Goal: Task Accomplishment & Management: Manage account settings

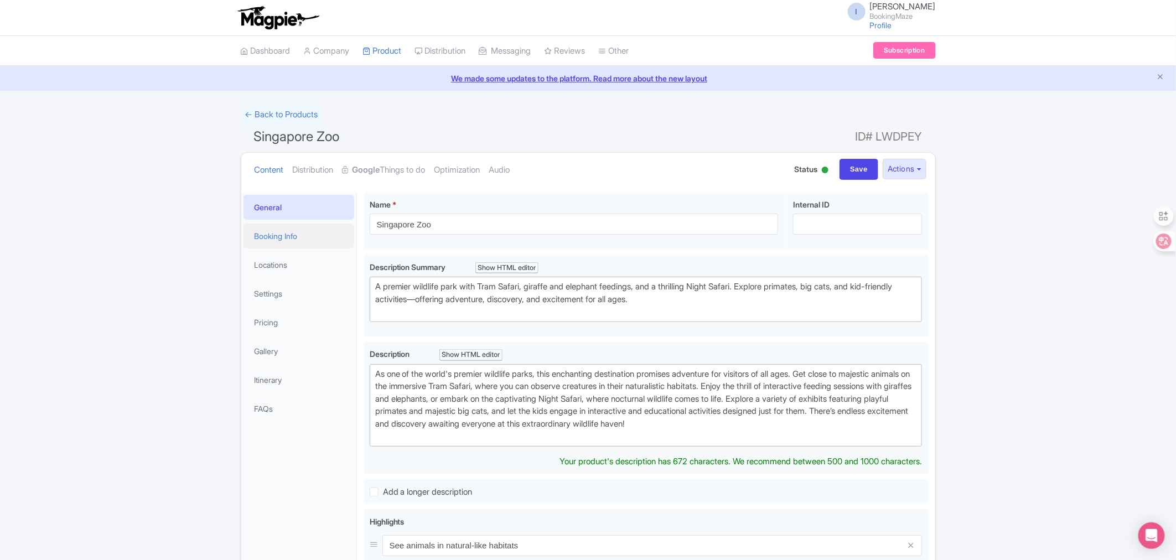
click at [297, 235] on link "Booking Info" at bounding box center [299, 236] width 111 height 25
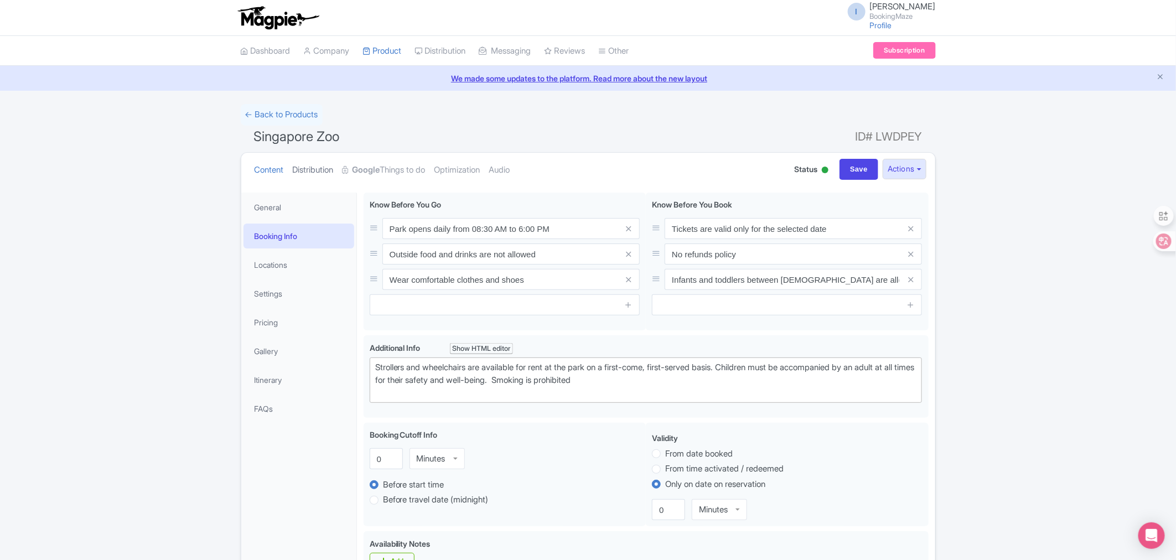
click at [319, 174] on link "Distribution" at bounding box center [313, 170] width 41 height 35
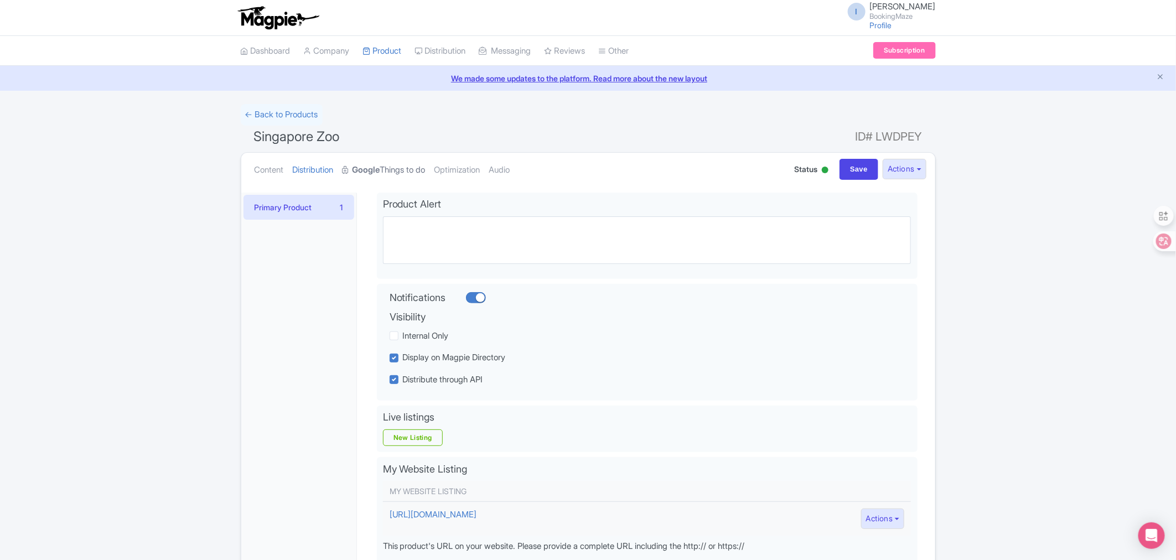
click at [376, 170] on strong "Google" at bounding box center [367, 170] width 28 height 13
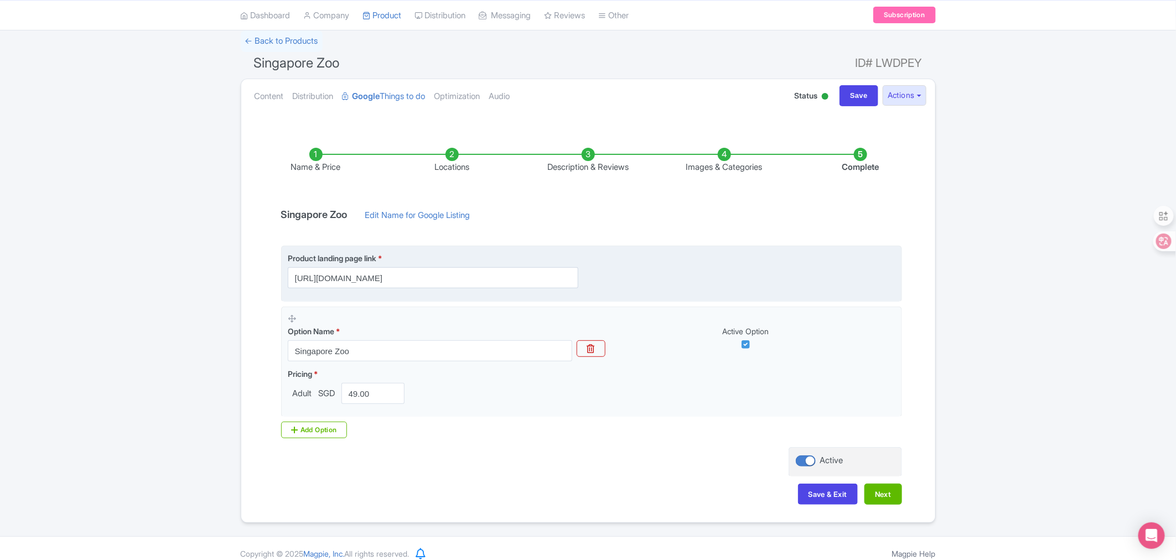
scroll to position [85, 0]
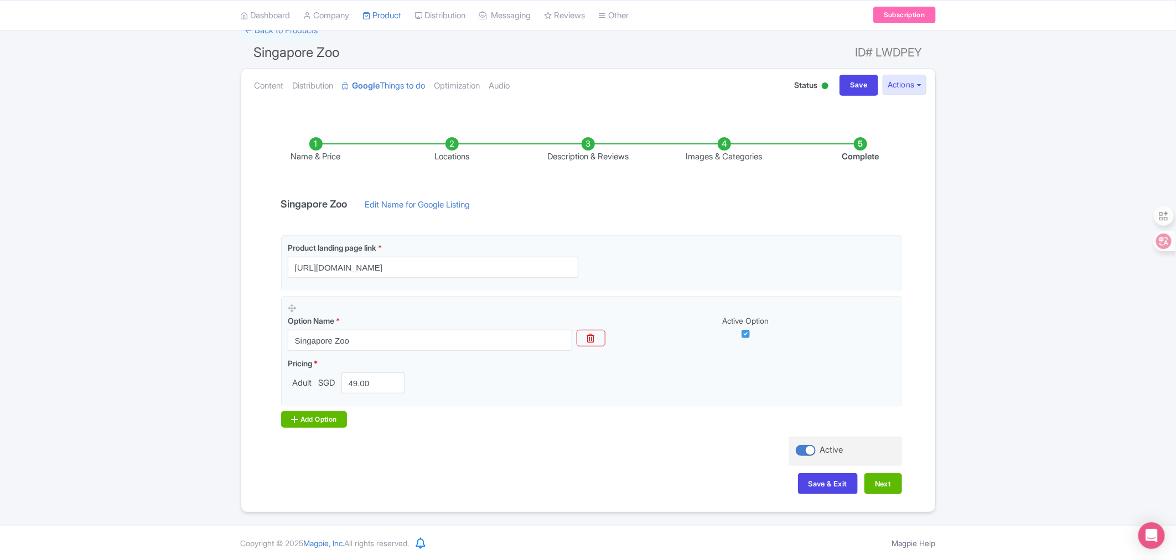
click at [306, 416] on div "Add Option" at bounding box center [314, 419] width 66 height 17
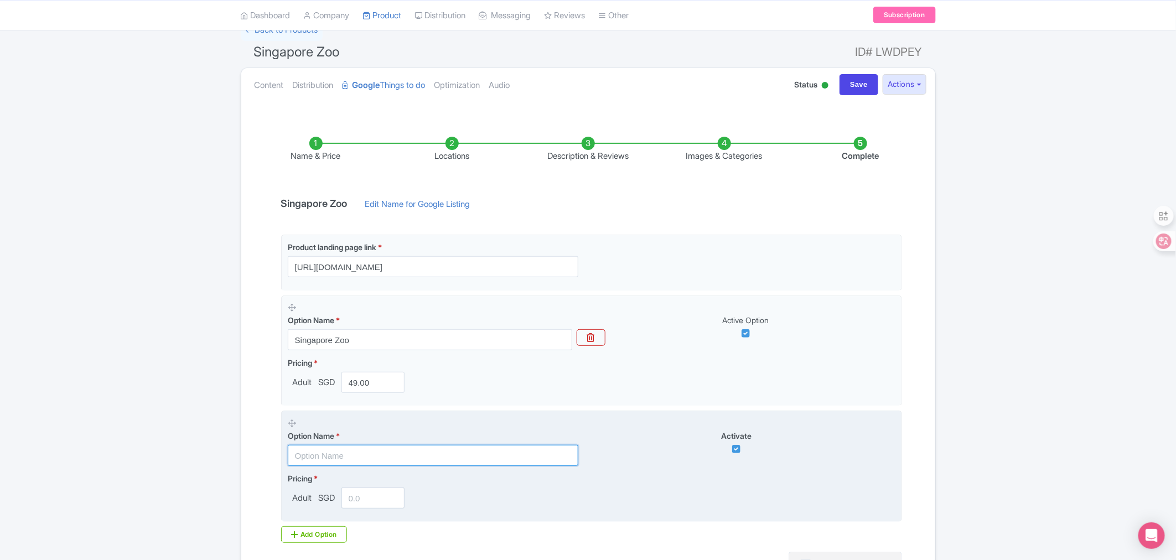
click at [349, 454] on input "text" at bounding box center [433, 455] width 291 height 21
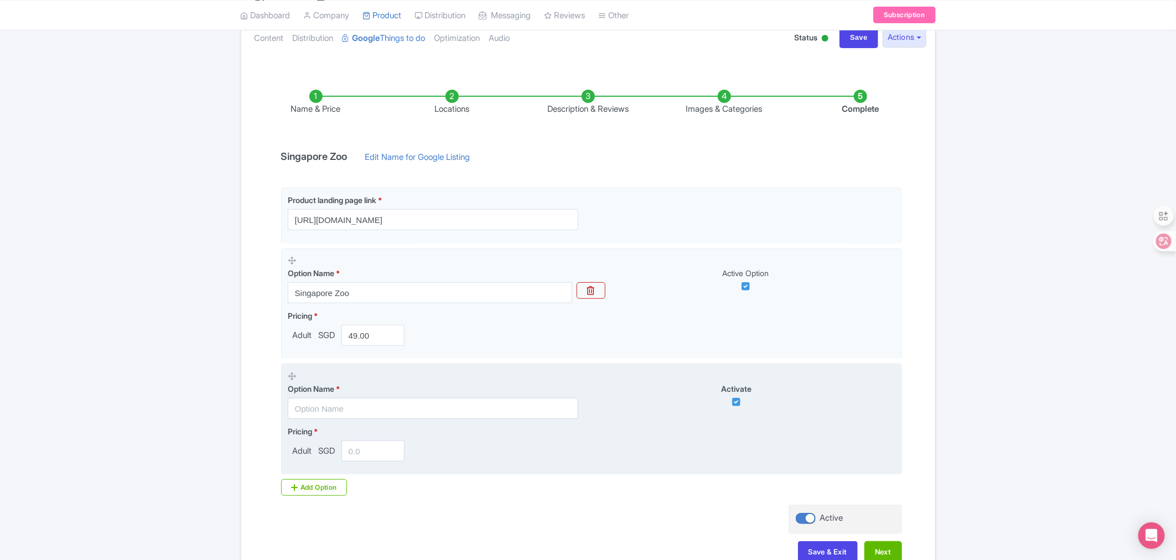
scroll to position [146, 0]
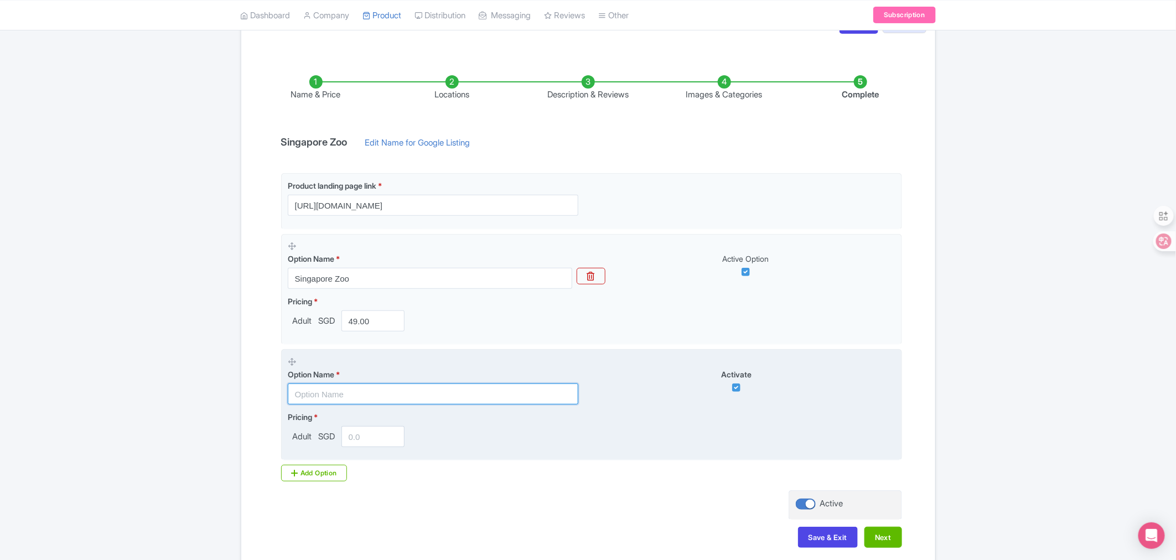
click at [349, 388] on input "text" at bounding box center [433, 394] width 291 height 21
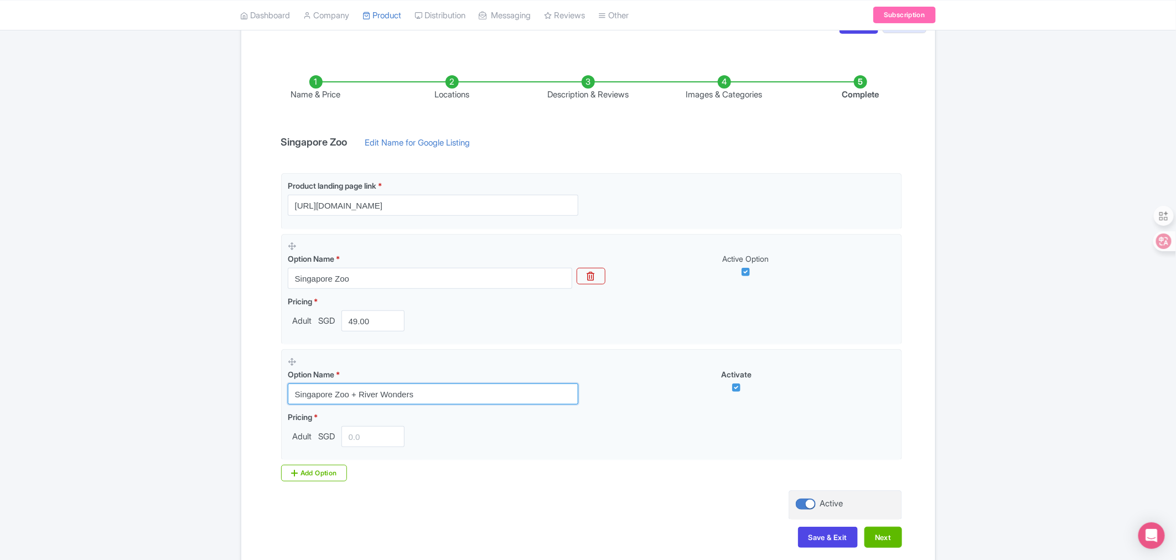
type input "Singapore Zoo + River Wonders"
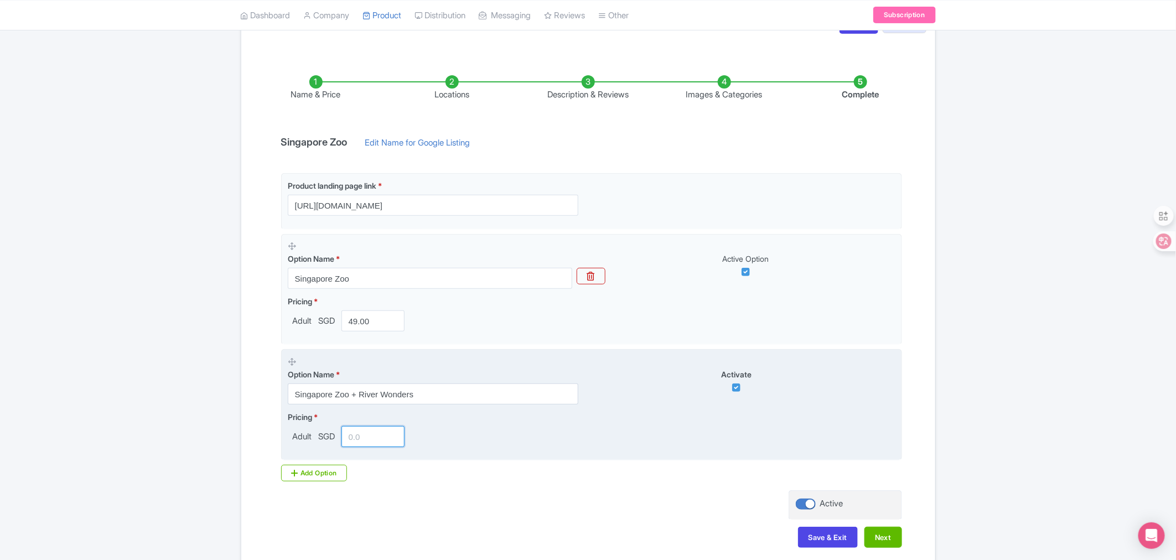
click at [369, 438] on input "number" at bounding box center [373, 436] width 64 height 21
click at [355, 443] on input "number" at bounding box center [373, 436] width 64 height 21
paste input "94.09"
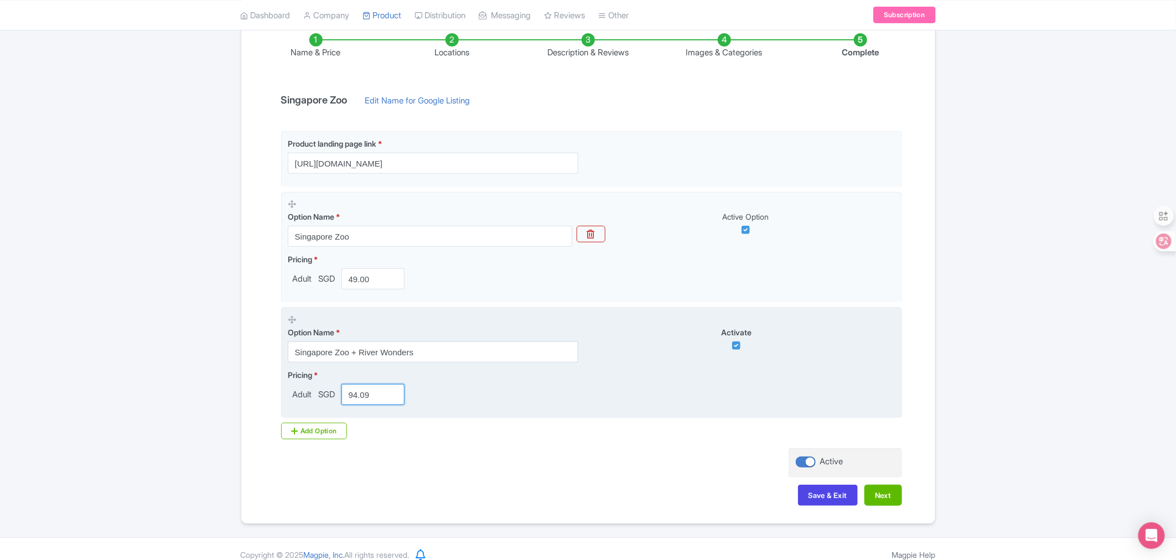
scroll to position [200, 0]
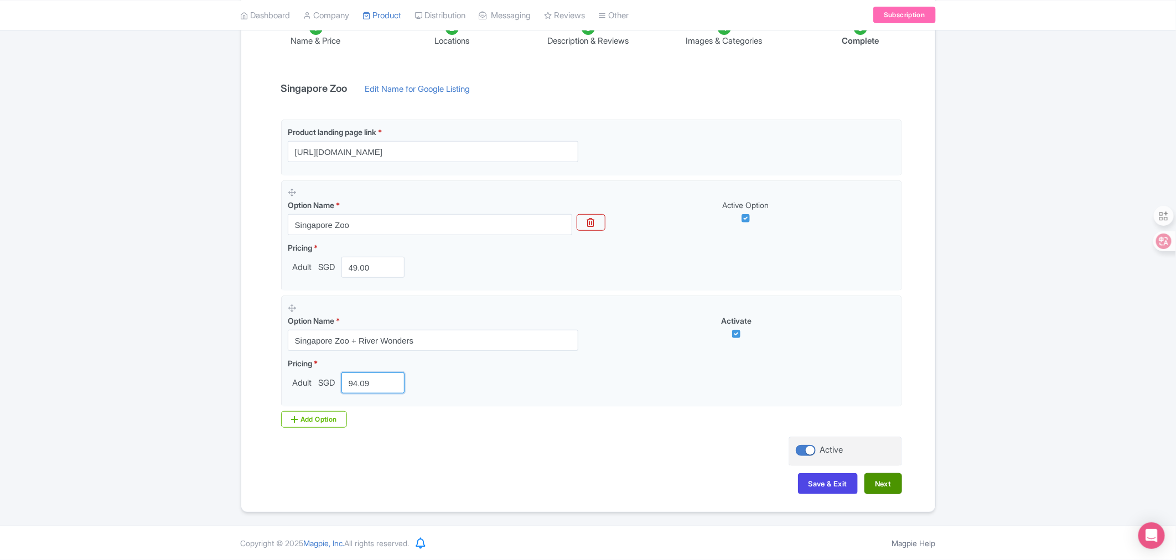
type input "94.09"
click at [887, 485] on button "Next" at bounding box center [884, 483] width 38 height 21
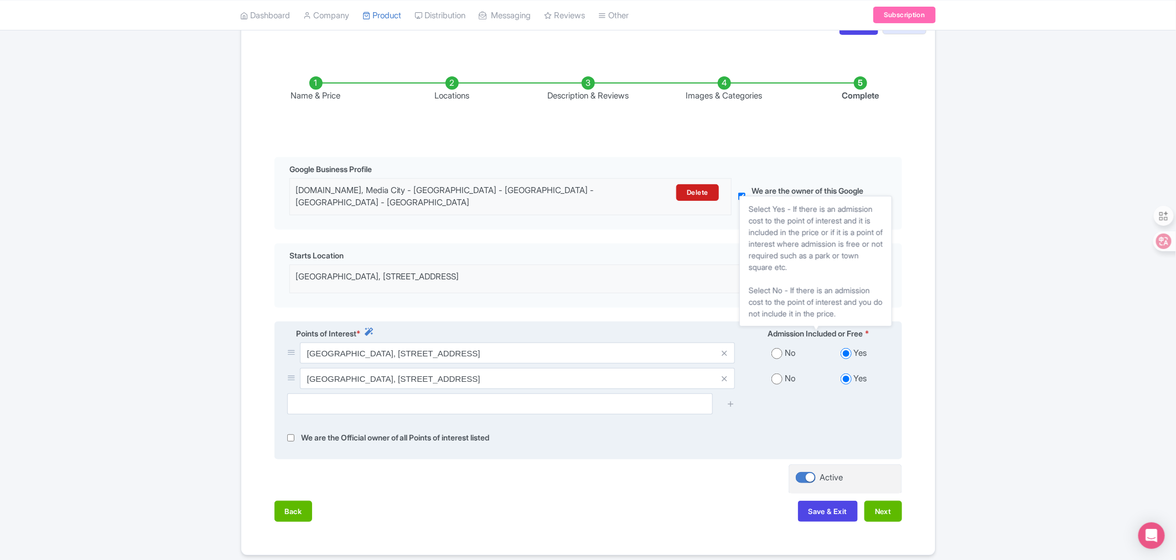
scroll to position [192, 0]
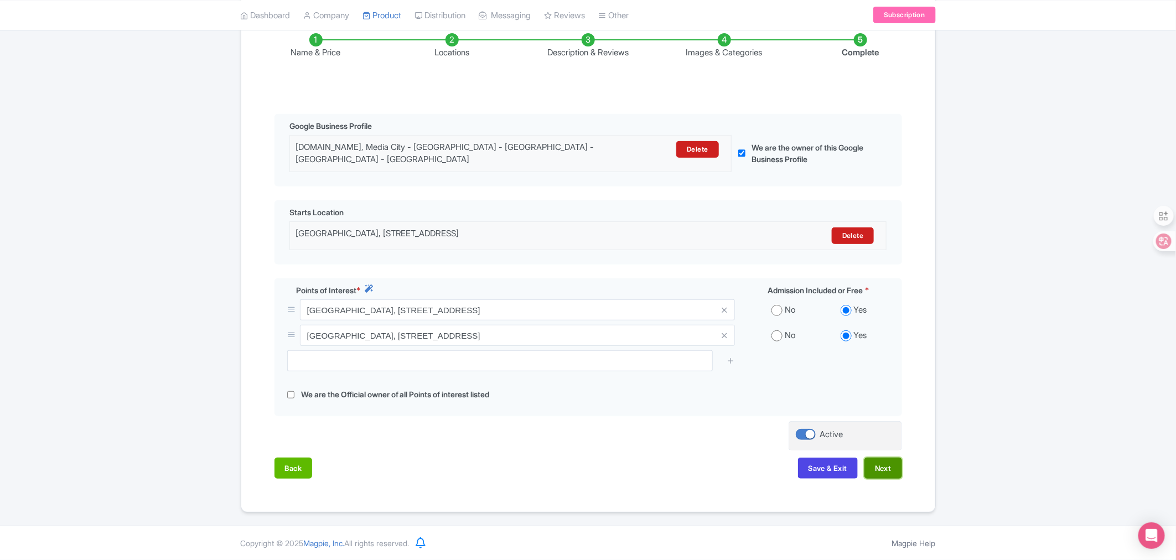
click at [883, 468] on button "Next" at bounding box center [884, 468] width 38 height 21
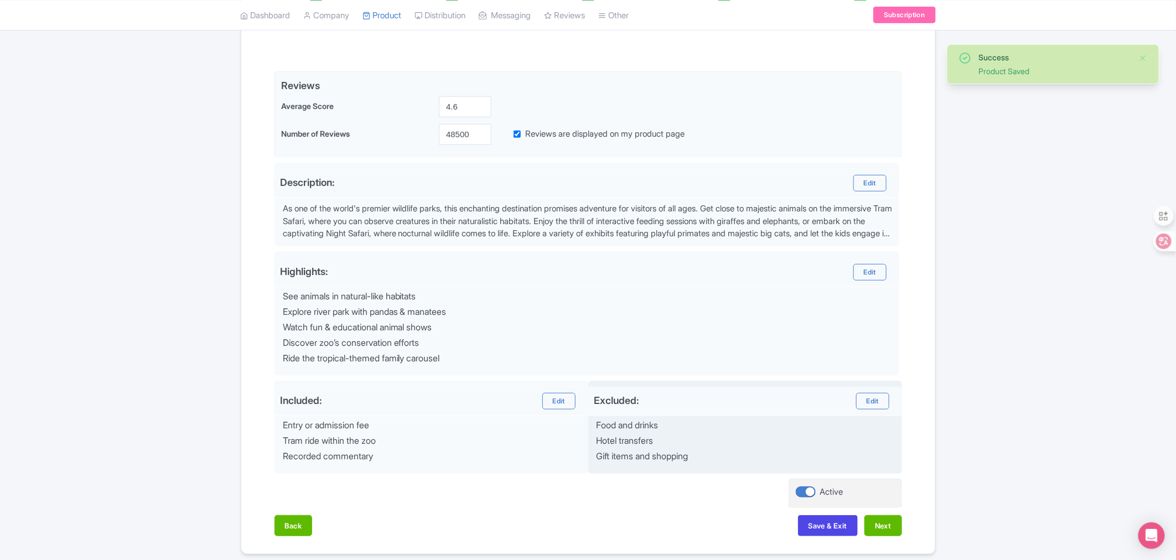
scroll to position [273, 0]
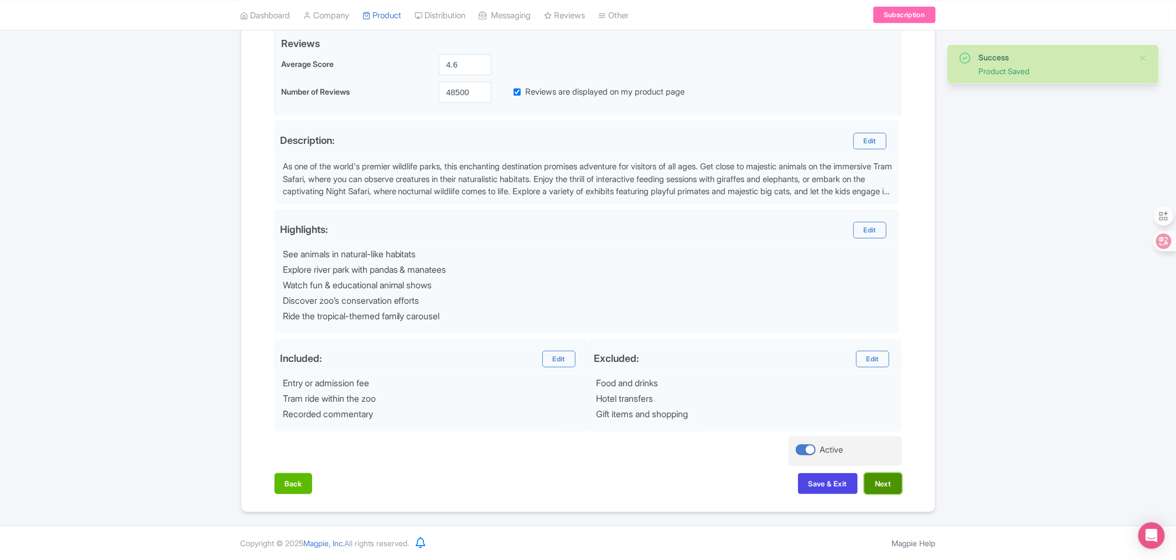
click at [880, 486] on button "Next" at bounding box center [884, 483] width 38 height 21
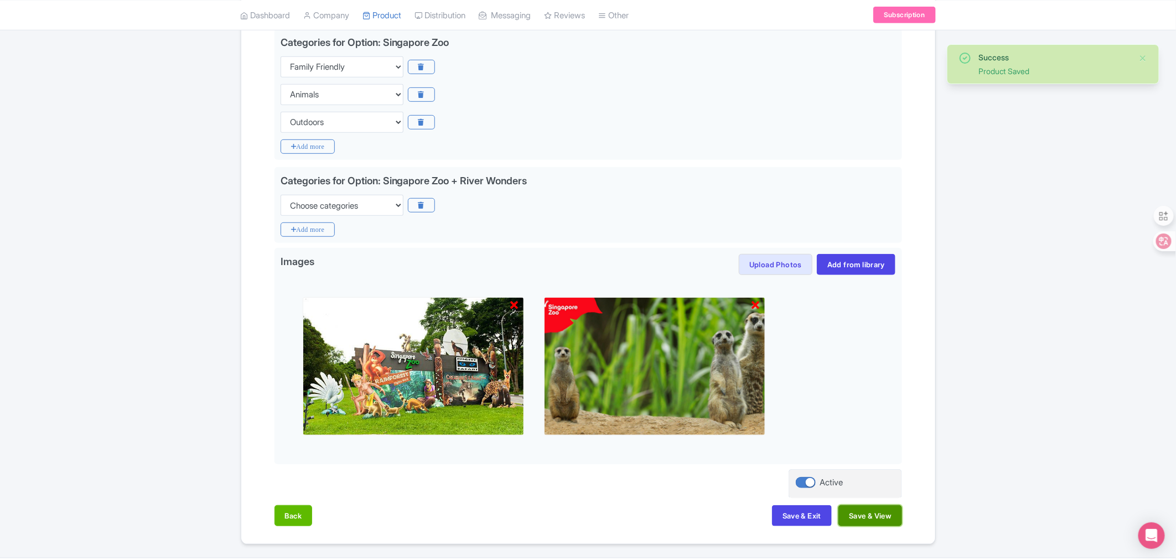
click at [874, 519] on button "Save & View" at bounding box center [869, 515] width 63 height 21
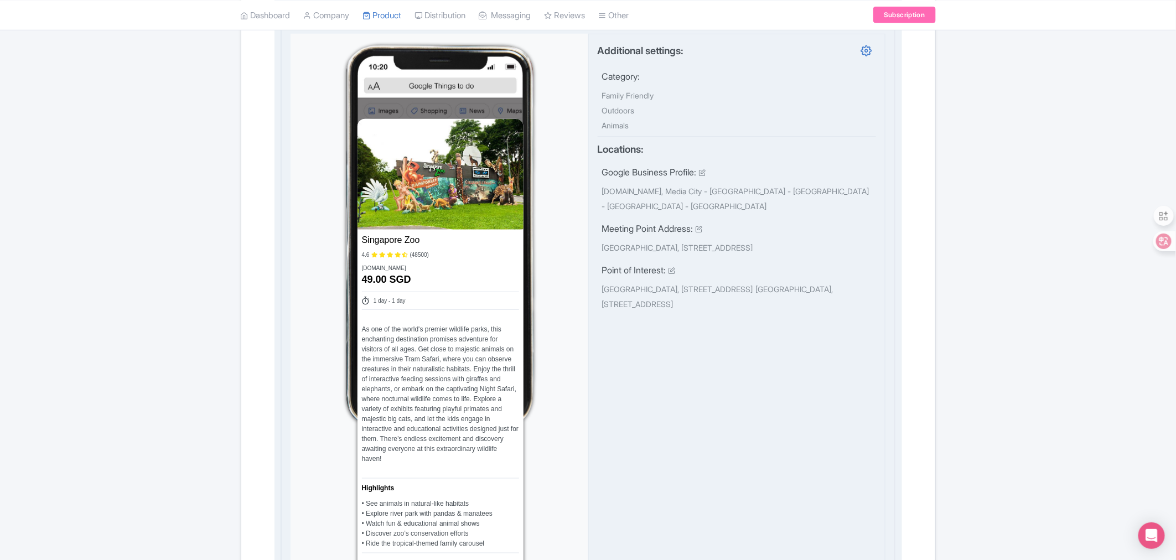
scroll to position [396, 0]
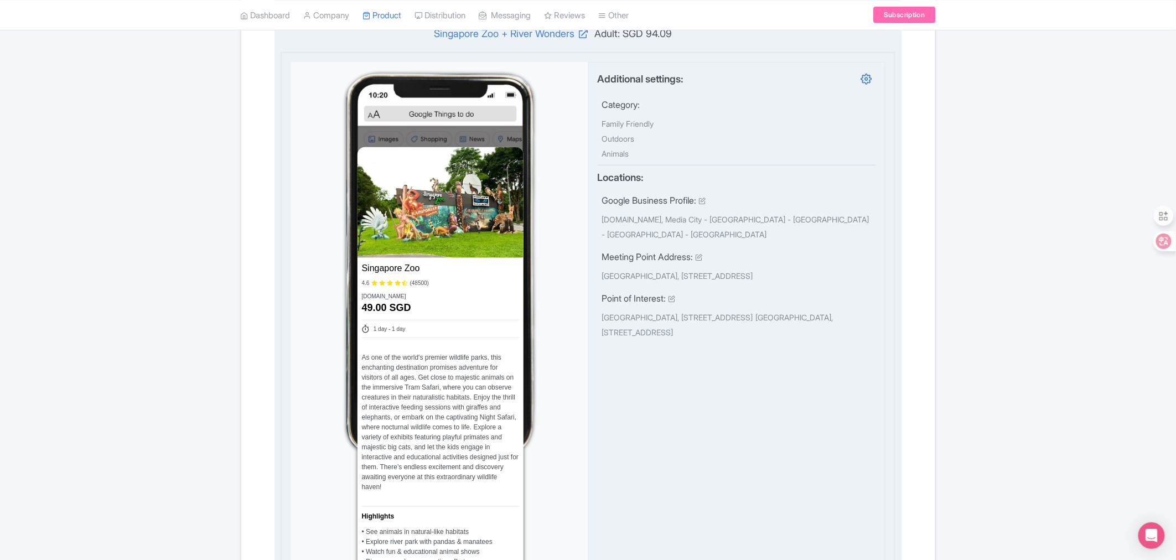
click at [676, 416] on div "Additional settings: Category: Family Friendly Outdoors Animals Locations: Goog…" at bounding box center [737, 435] width 298 height 747
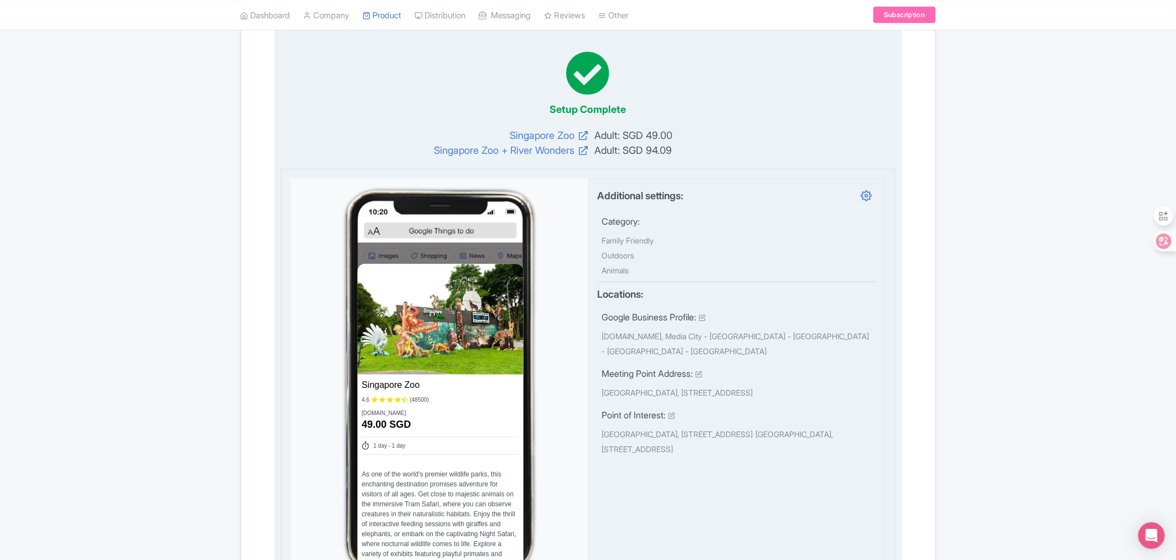
scroll to position [89, 0]
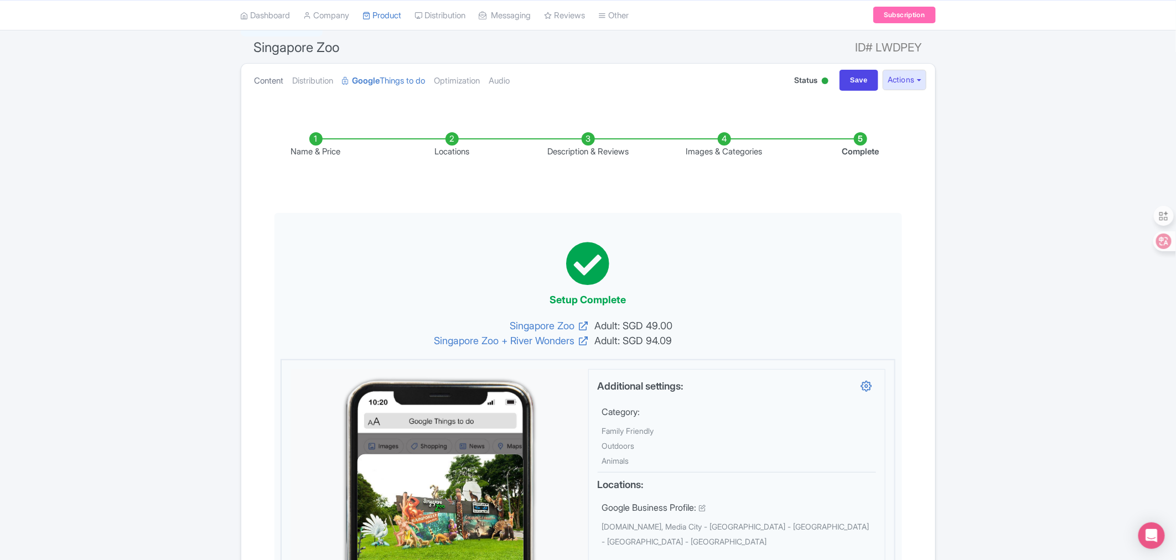
click at [281, 81] on link "Content" at bounding box center [269, 81] width 29 height 35
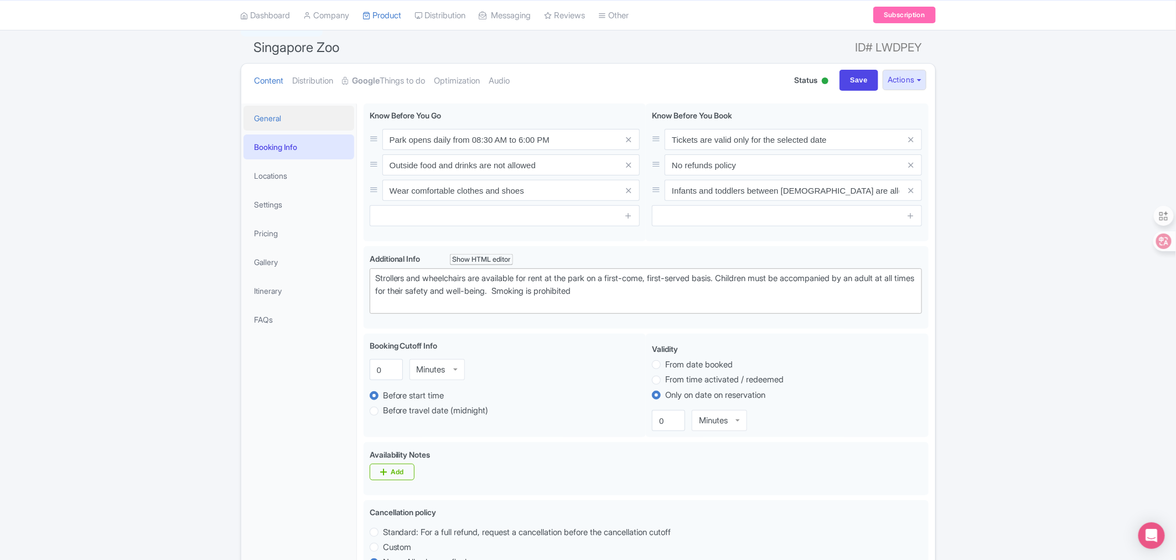
click at [265, 109] on link "General" at bounding box center [299, 118] width 111 height 25
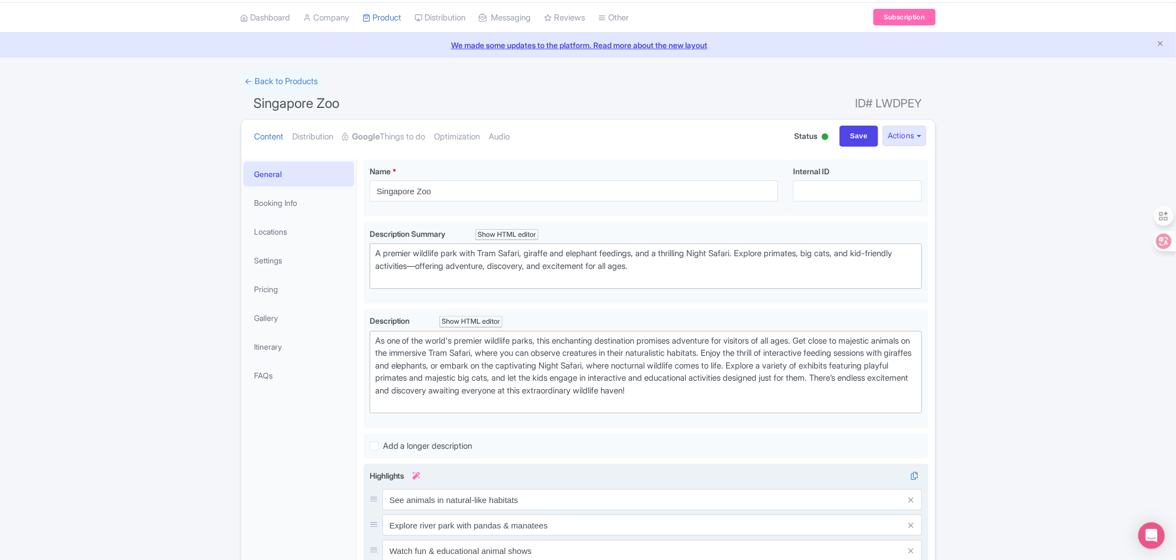
scroll to position [28, 0]
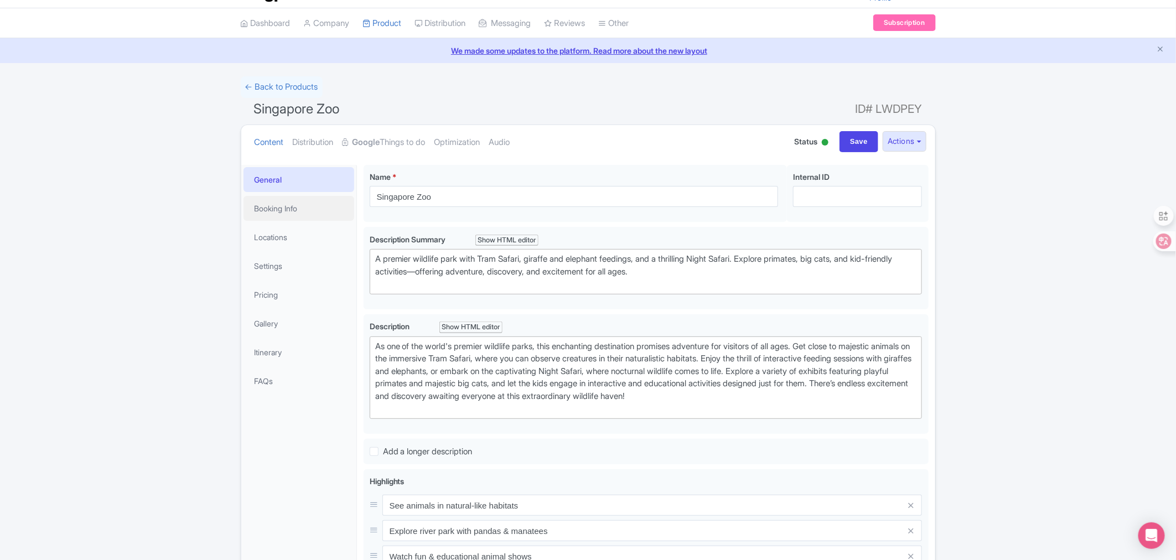
drag, startPoint x: 276, startPoint y: 204, endPoint x: 568, endPoint y: 285, distance: 303.9
click at [276, 204] on link "Booking Info" at bounding box center [299, 208] width 111 height 25
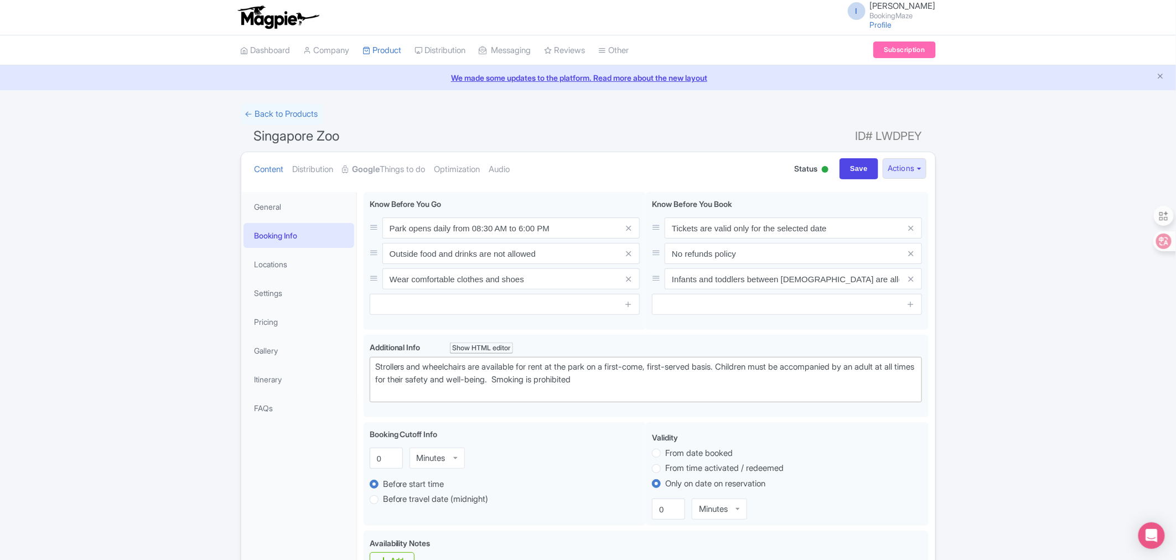
scroll to position [0, 0]
click at [281, 266] on link "Locations" at bounding box center [299, 264] width 111 height 25
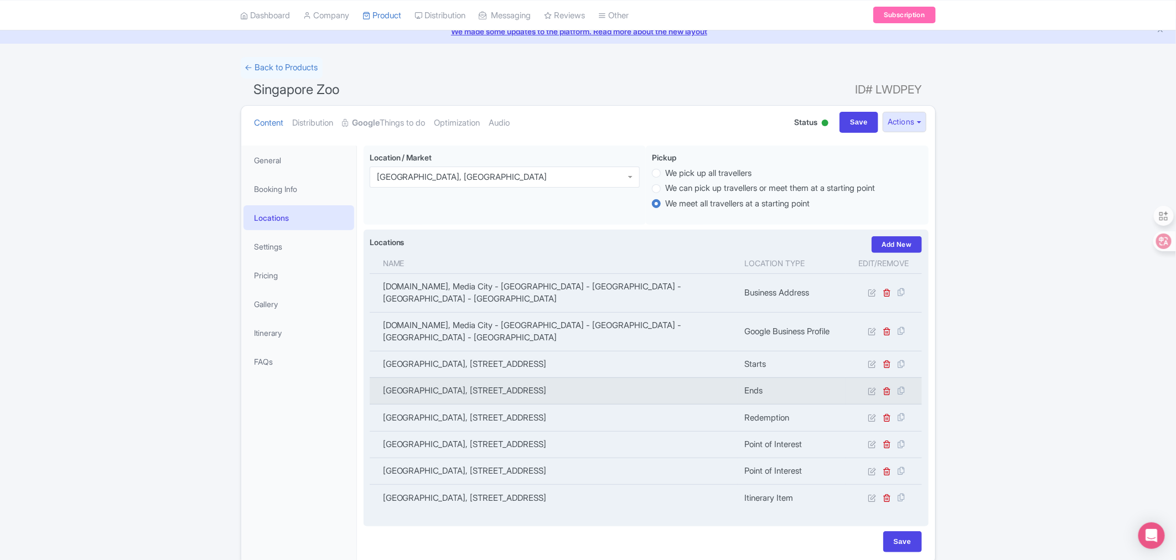
scroll to position [102, 0]
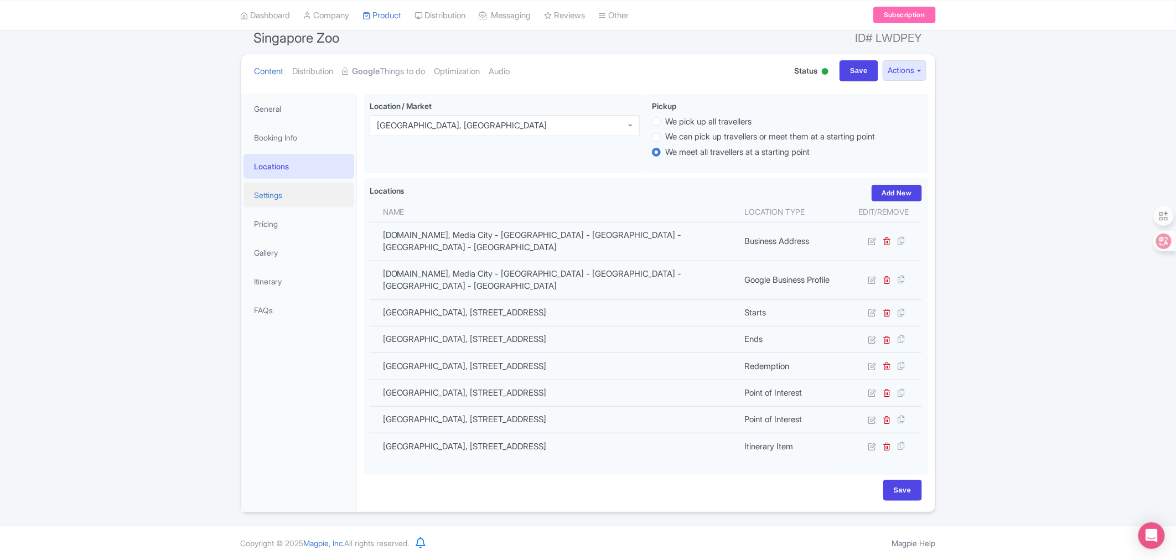
click at [275, 183] on link "Settings" at bounding box center [299, 195] width 111 height 25
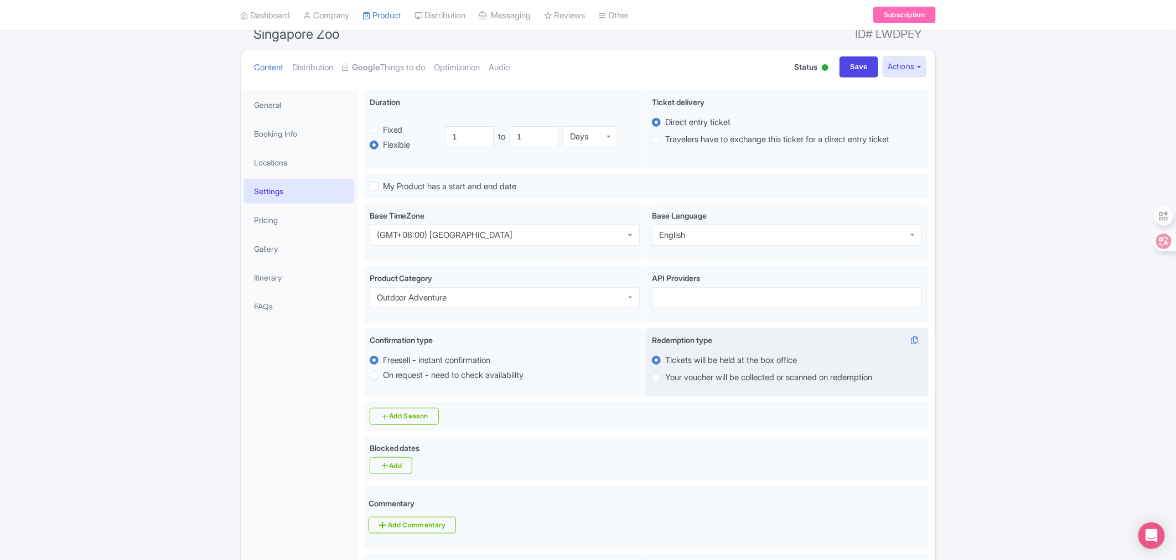
click at [665, 364] on label "Tickets will be held at the box office" at bounding box center [731, 360] width 132 height 13
click at [665, 364] on input "Tickets will be held at the box office" at bounding box center [670, 359] width 11 height 11
click at [665, 364] on label "Tickets will be held at the box office" at bounding box center [731, 360] width 132 height 13
click at [665, 364] on input "Tickets will be held at the box office" at bounding box center [670, 359] width 11 height 11
click at [665, 364] on label "Tickets will be held at the box office" at bounding box center [731, 360] width 132 height 13
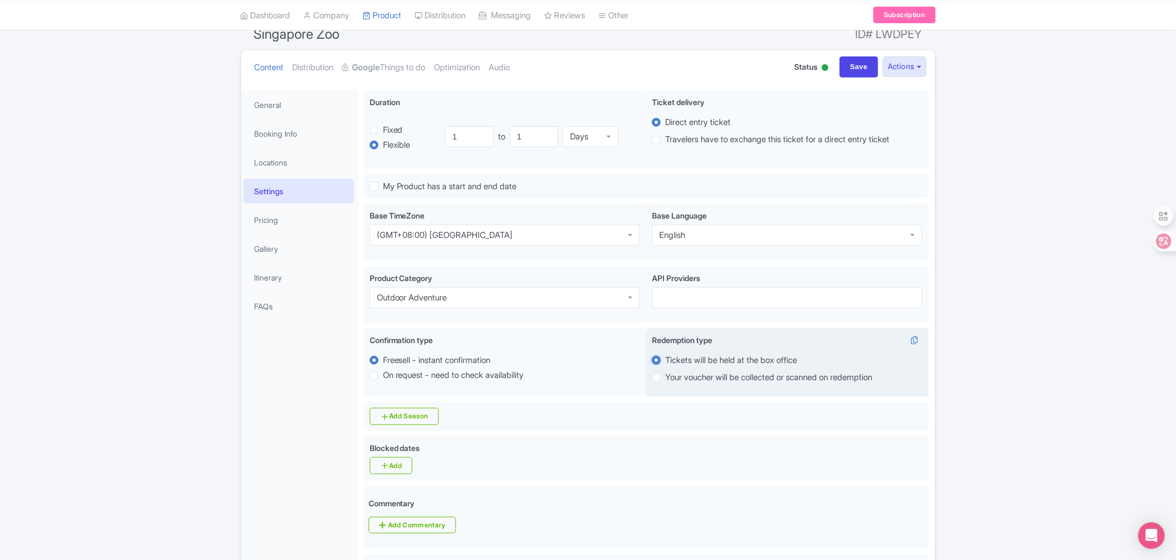
click at [665, 364] on input "Tickets will be held at the box office" at bounding box center [670, 359] width 11 height 11
click at [665, 384] on label "Your voucher will be collected or scanned on redemption" at bounding box center [768, 377] width 207 height 13
click at [665, 382] on input "Your voucher will be collected or scanned on redemption" at bounding box center [670, 376] width 11 height 11
radio input "true"
click at [665, 364] on label "Tickets will be held at the box office" at bounding box center [731, 360] width 132 height 13
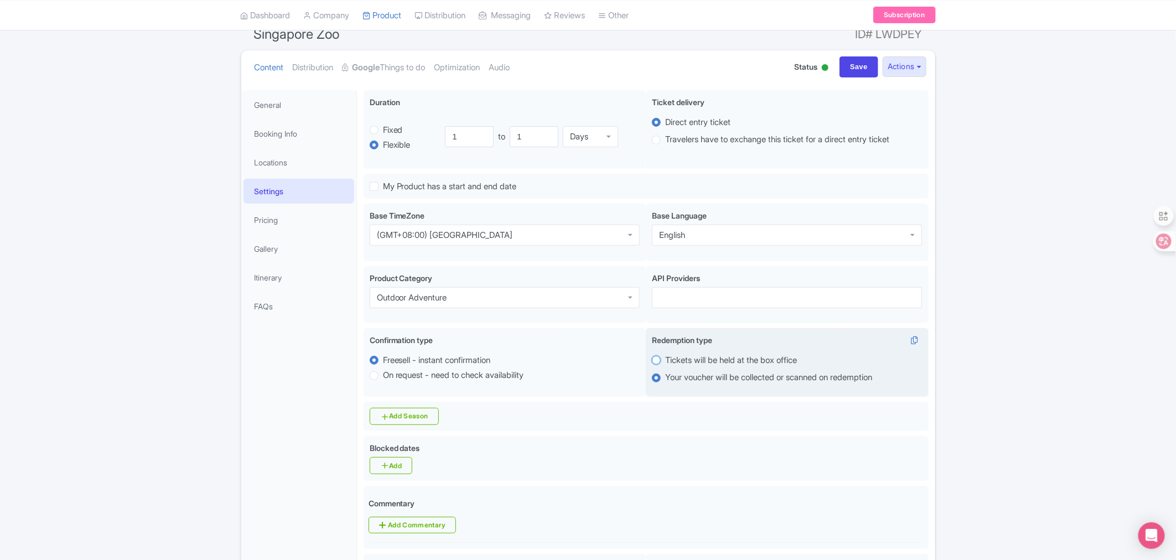
click at [665, 364] on input "Tickets will be held at the box office" at bounding box center [670, 359] width 11 height 11
radio input "true"
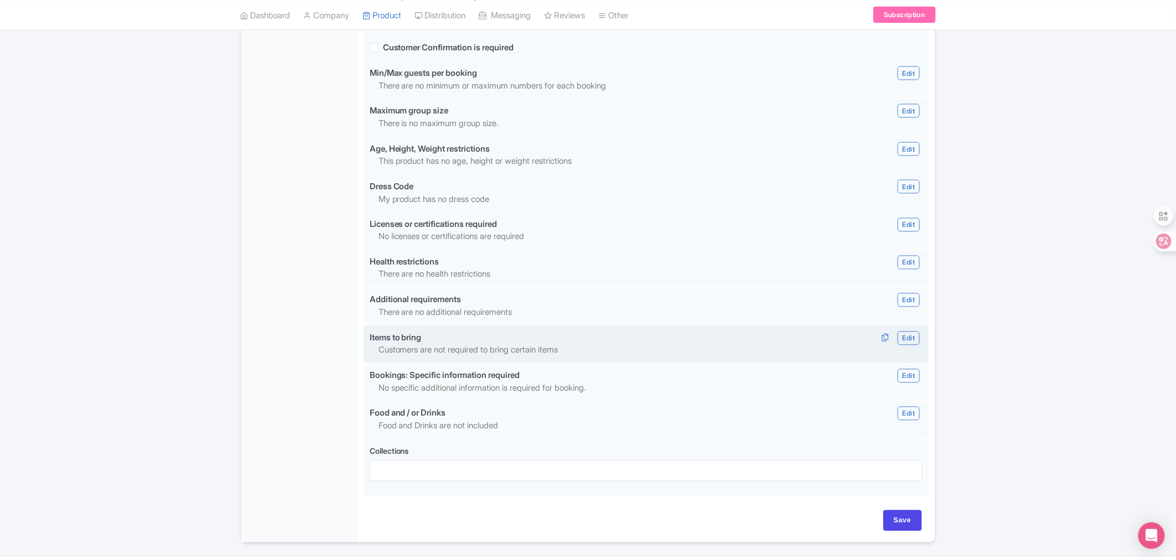
scroll to position [840, 0]
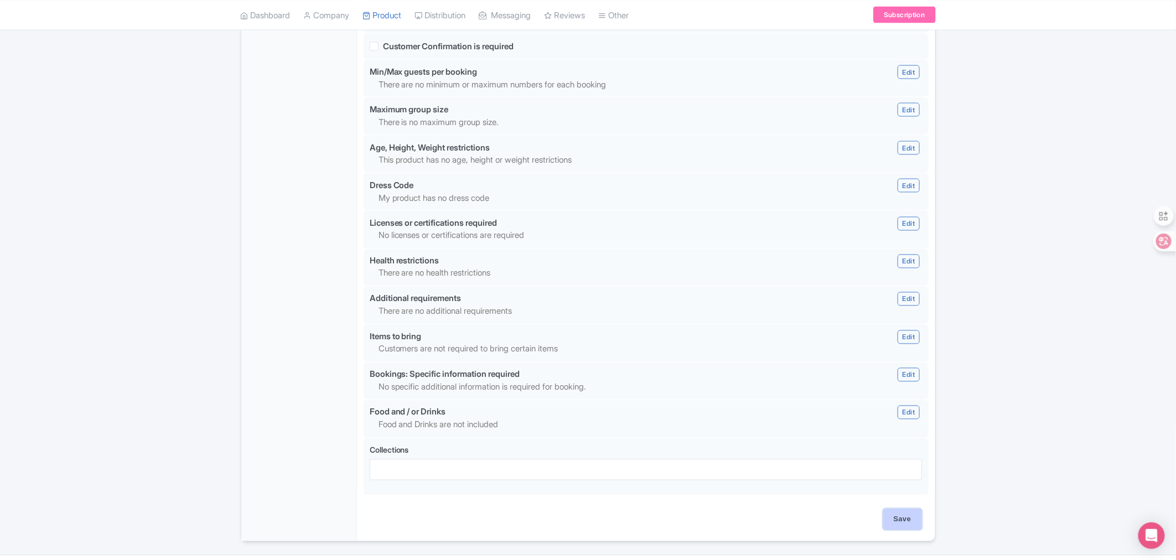
click at [898, 526] on input "Save" at bounding box center [902, 519] width 39 height 21
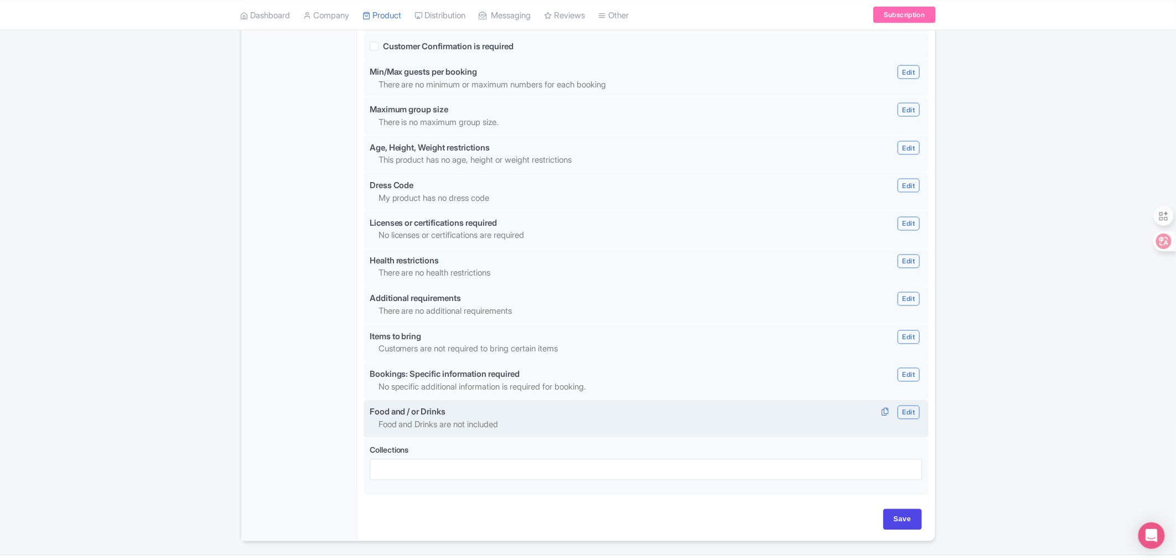
type input "Saving..."
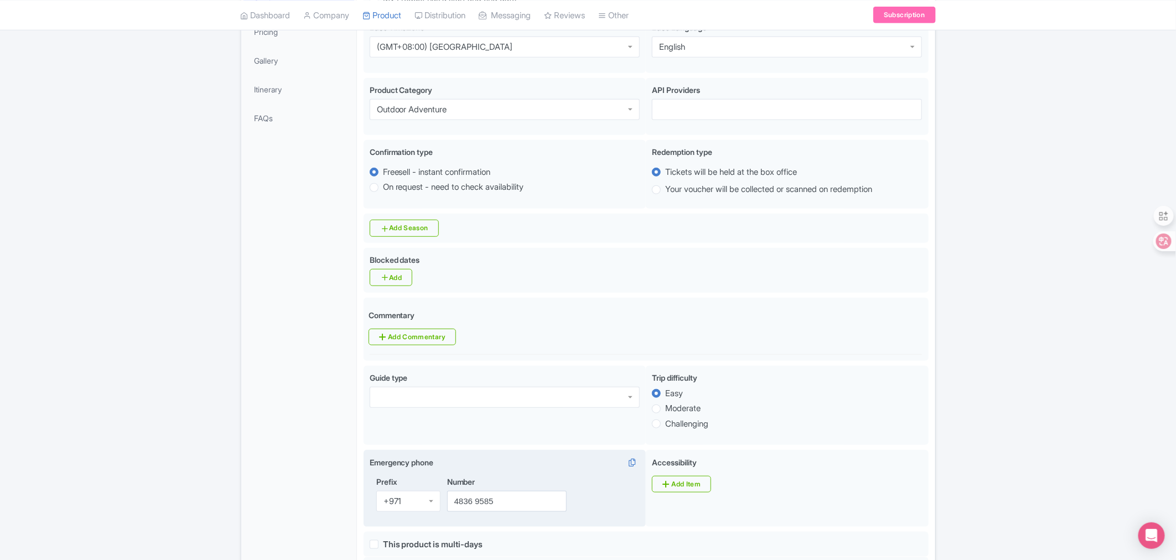
scroll to position [102, 0]
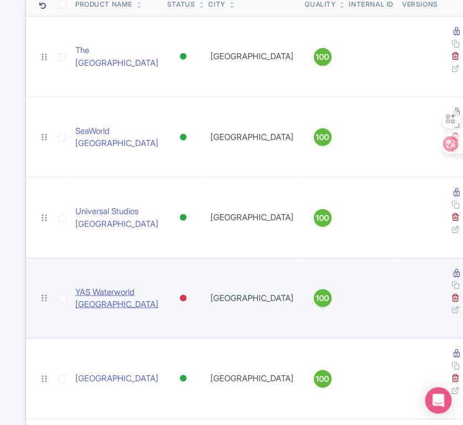
scroll to position [184, 0]
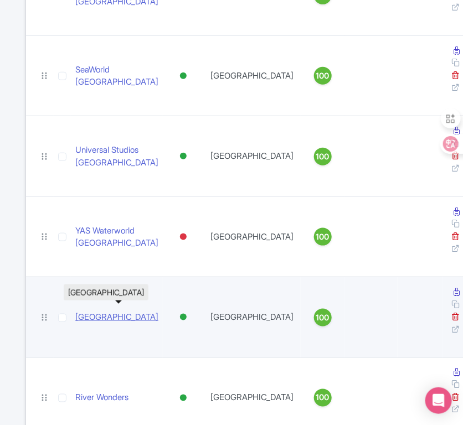
click at [106, 317] on link "[GEOGRAPHIC_DATA]" at bounding box center [116, 317] width 83 height 13
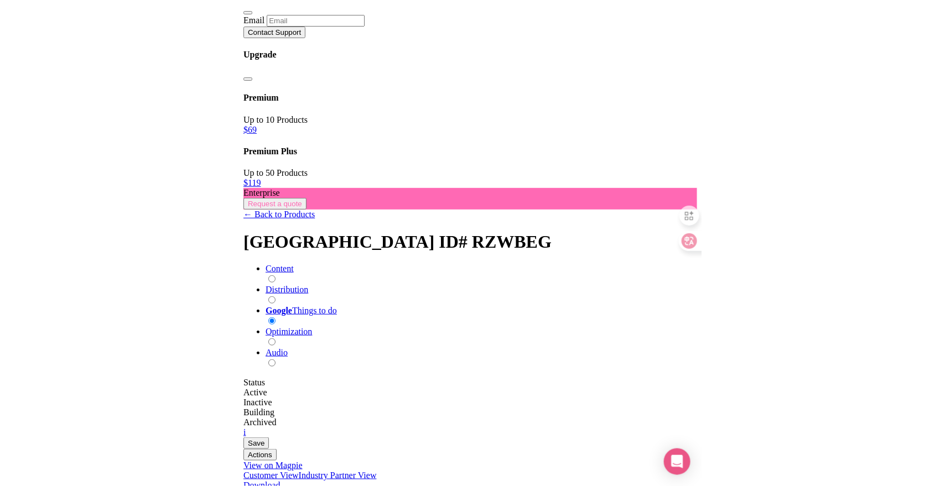
scroll to position [246, 0]
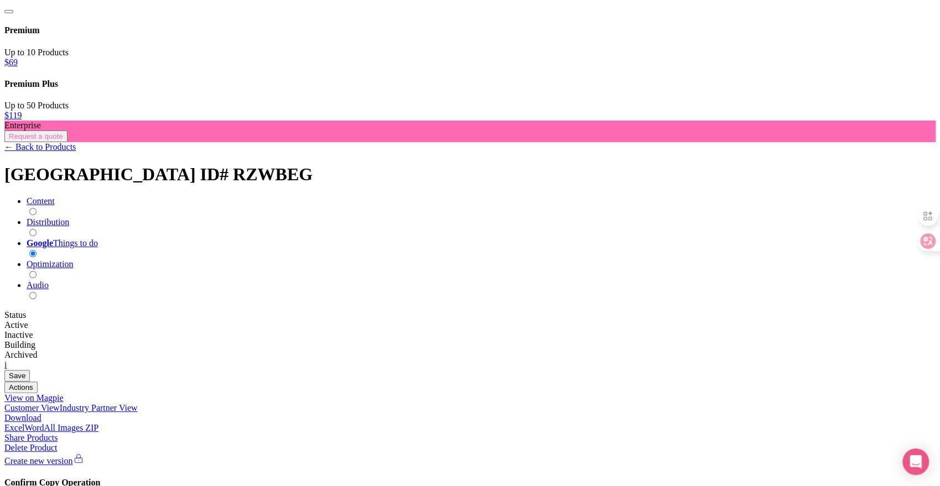
scroll to position [329, 0]
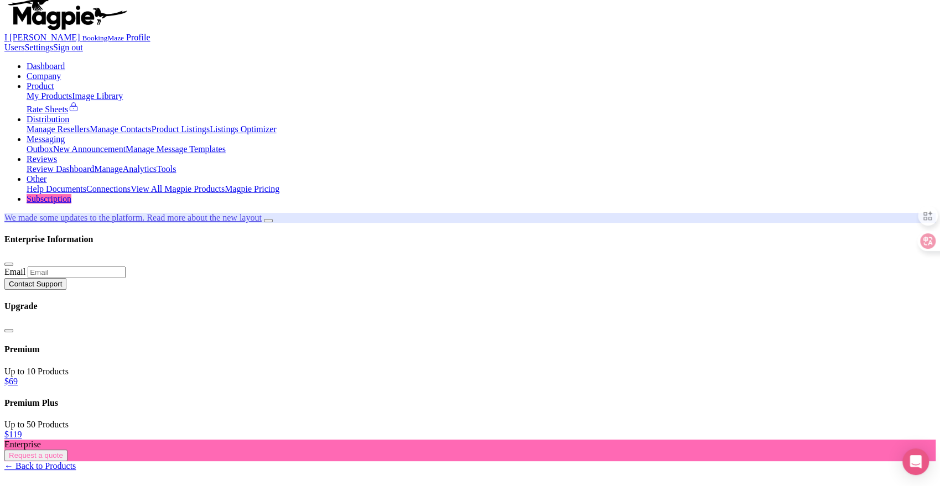
scroll to position [0, 0]
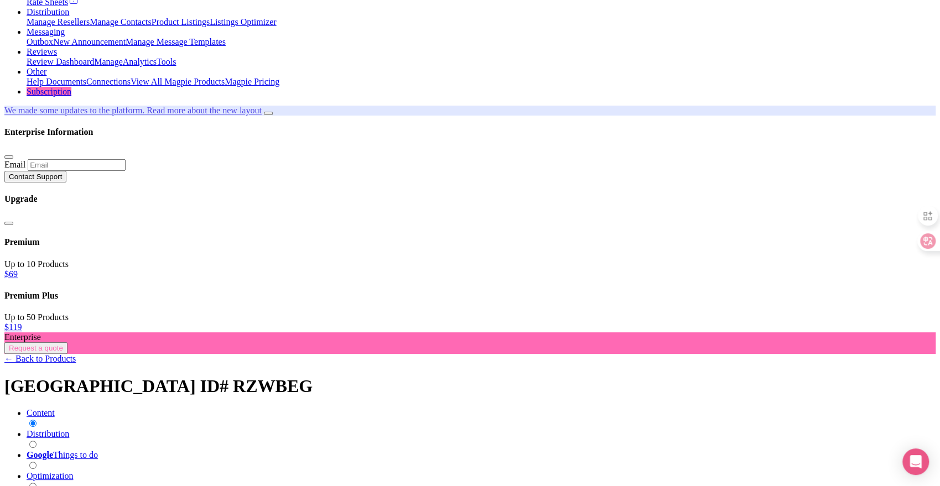
scroll to position [113, 0]
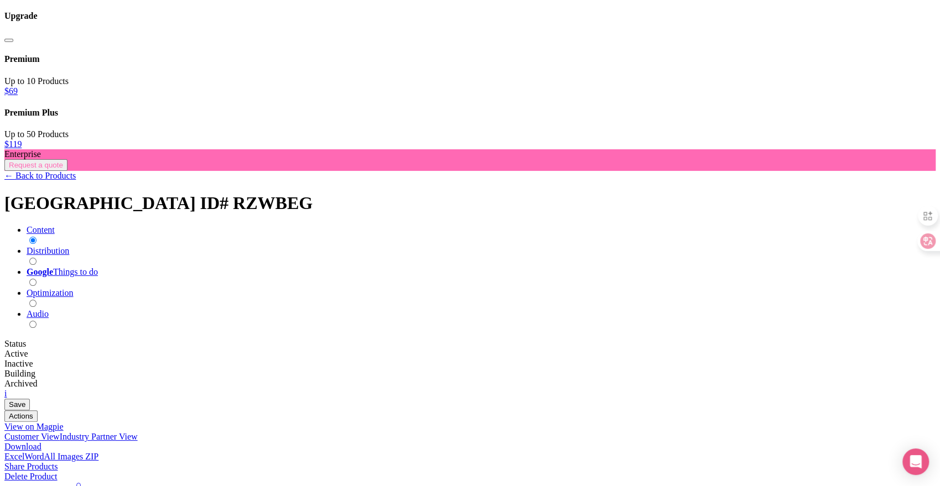
scroll to position [133, 0]
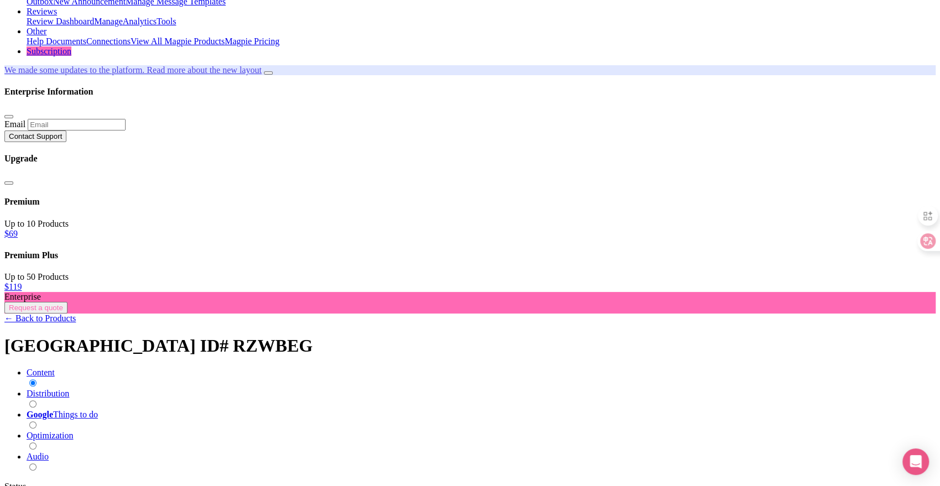
scroll to position [231, 0]
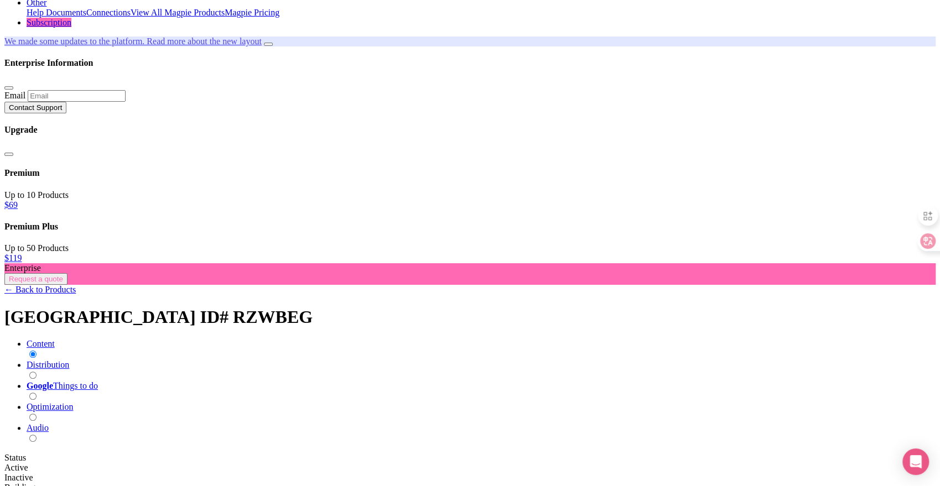
scroll to position [108, 0]
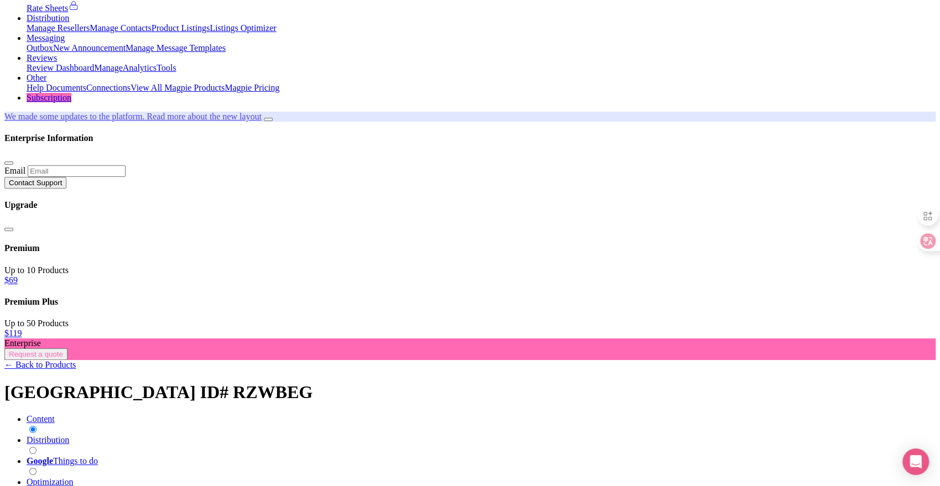
click at [69, 436] on link "Distribution" at bounding box center [48, 440] width 43 height 9
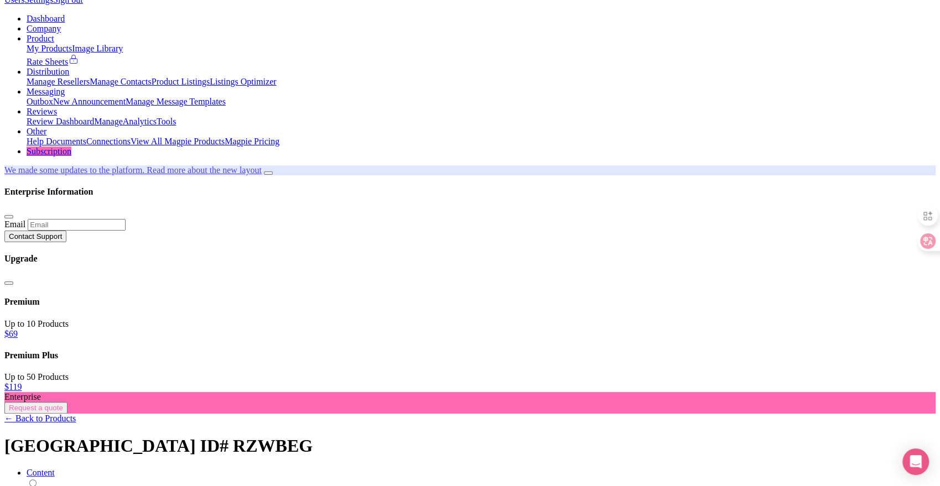
scroll to position [47, 0]
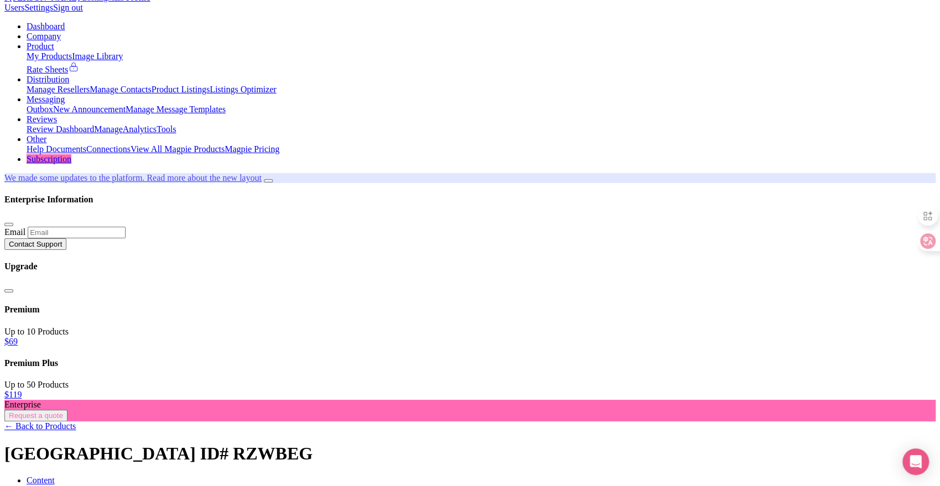
click at [55, 476] on link "Content" at bounding box center [41, 480] width 28 height 9
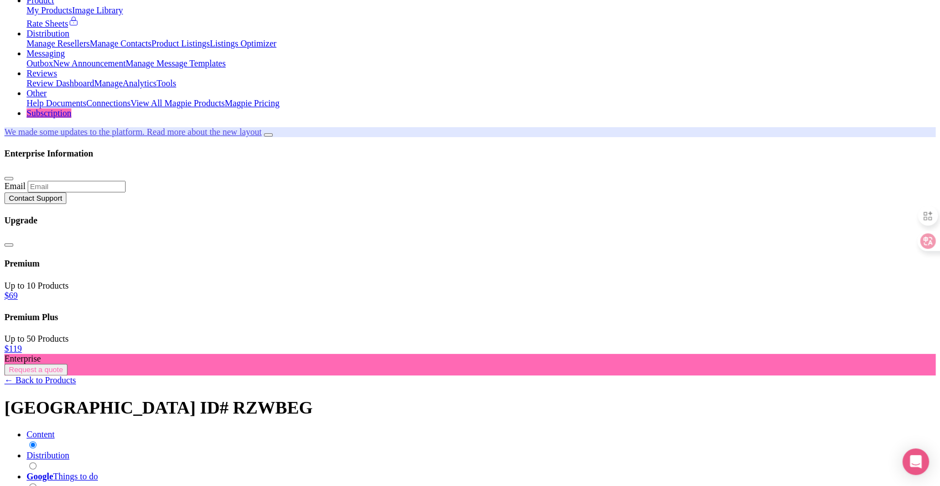
scroll to position [90, 0]
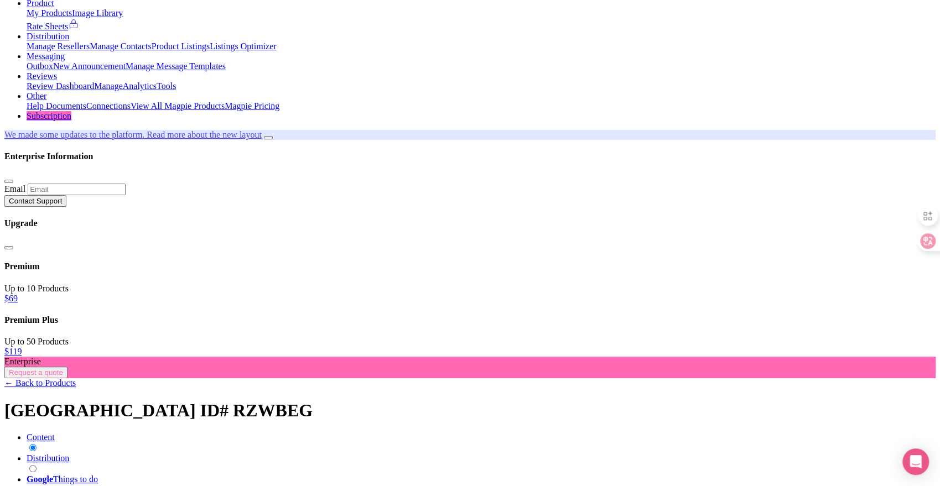
click at [462, 401] on h1 "Adventure Cove Water Park ID# RZWBEG" at bounding box center [469, 411] width 931 height 20
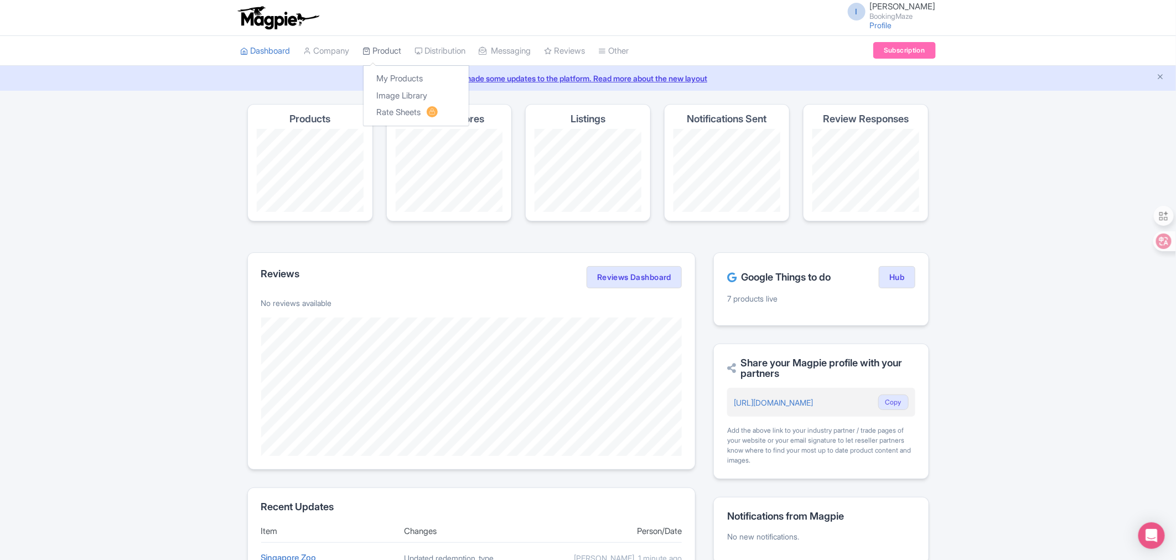
click at [401, 58] on link "Product" at bounding box center [382, 51] width 39 height 30
click at [400, 73] on link "My Products" at bounding box center [416, 78] width 105 height 17
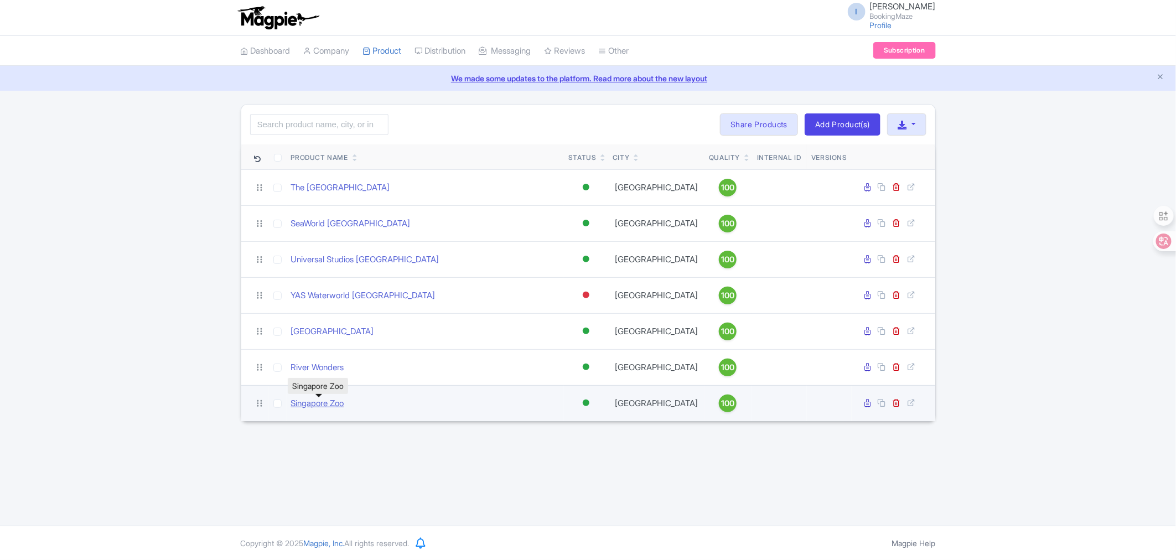
click at [333, 408] on link "Singapore Zoo" at bounding box center [317, 403] width 53 height 13
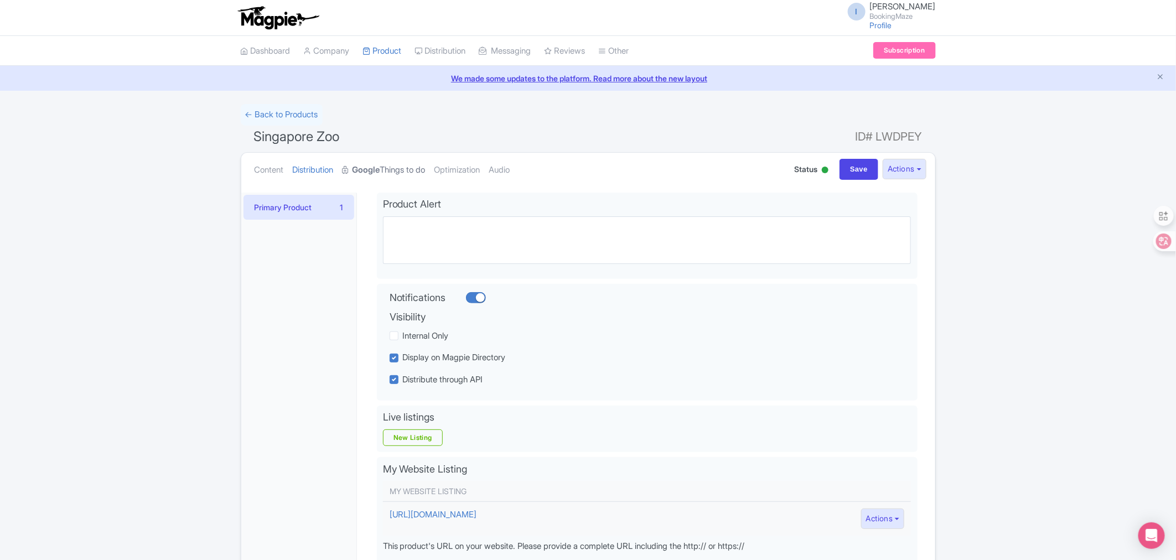
click at [380, 170] on strong "Google" at bounding box center [367, 170] width 28 height 13
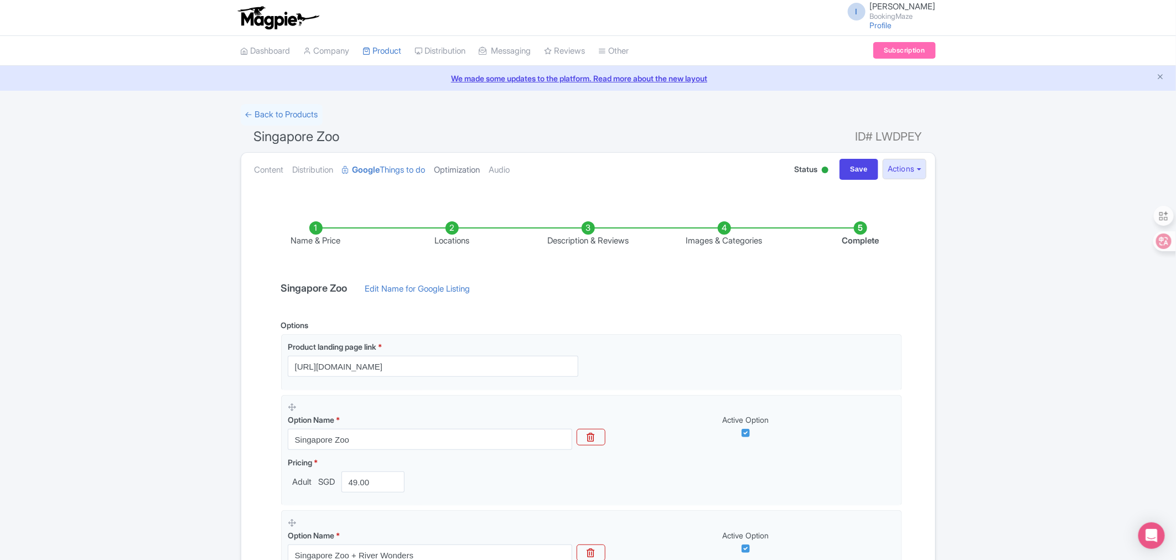
click at [474, 168] on link "Optimization" at bounding box center [457, 170] width 46 height 35
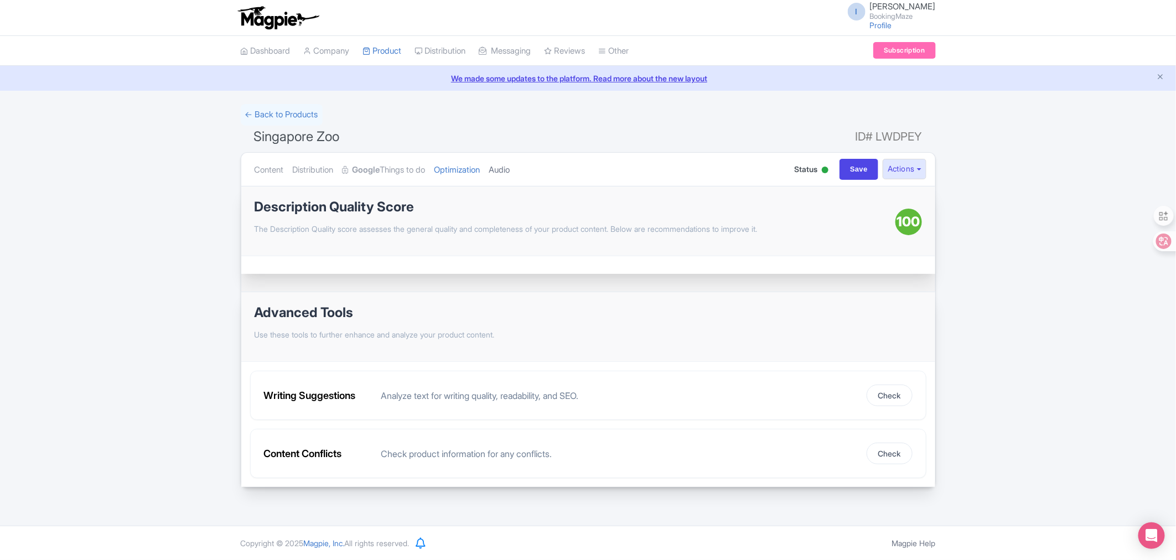
click at [510, 172] on link "Audio" at bounding box center [499, 170] width 21 height 35
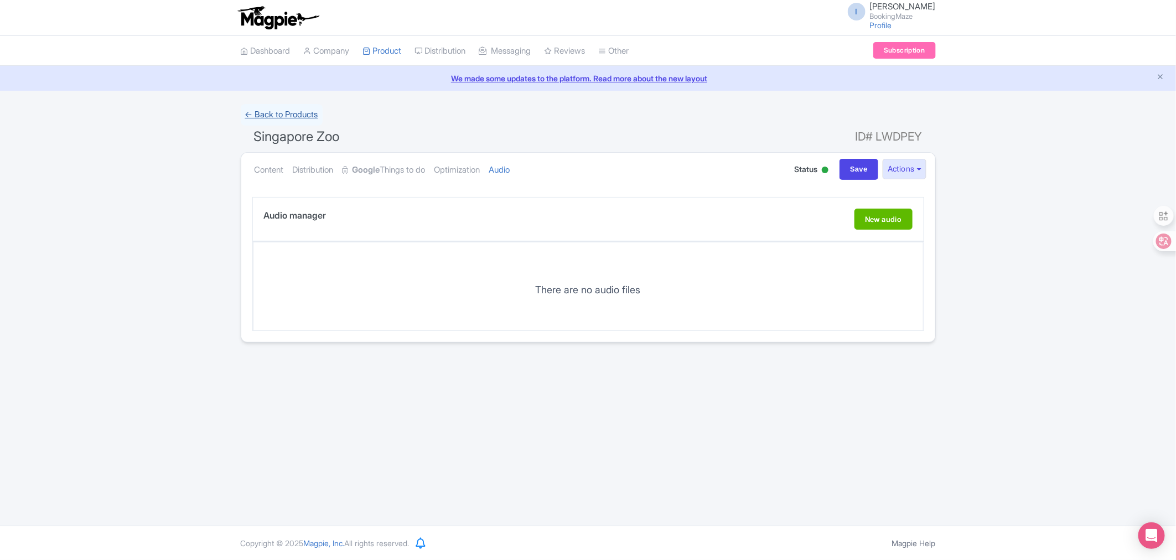
click at [278, 114] on link "← Back to Products" at bounding box center [282, 115] width 82 height 22
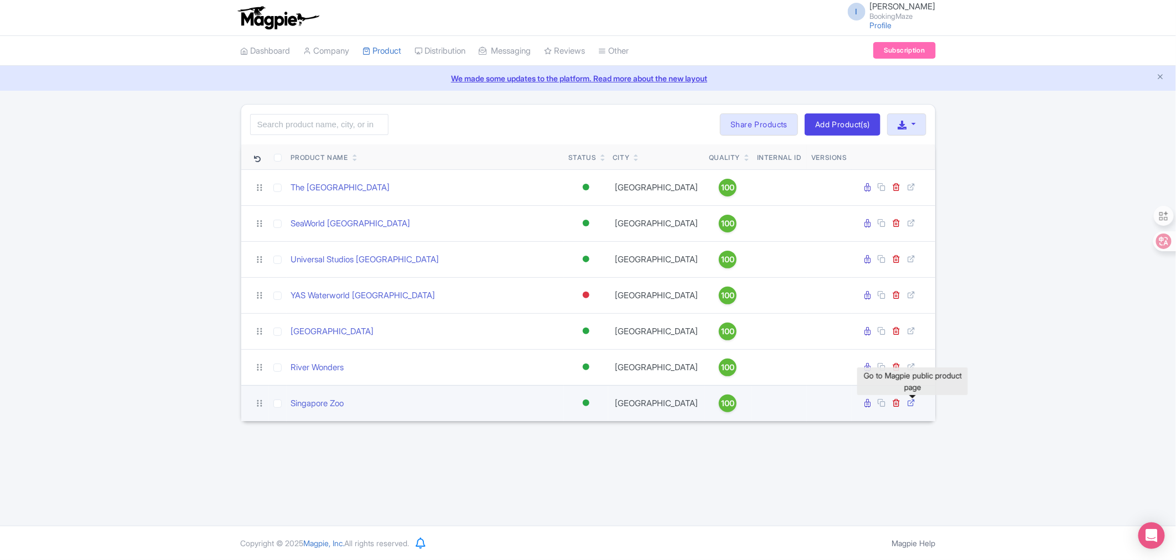
click at [912, 405] on icon at bounding box center [912, 402] width 8 height 8
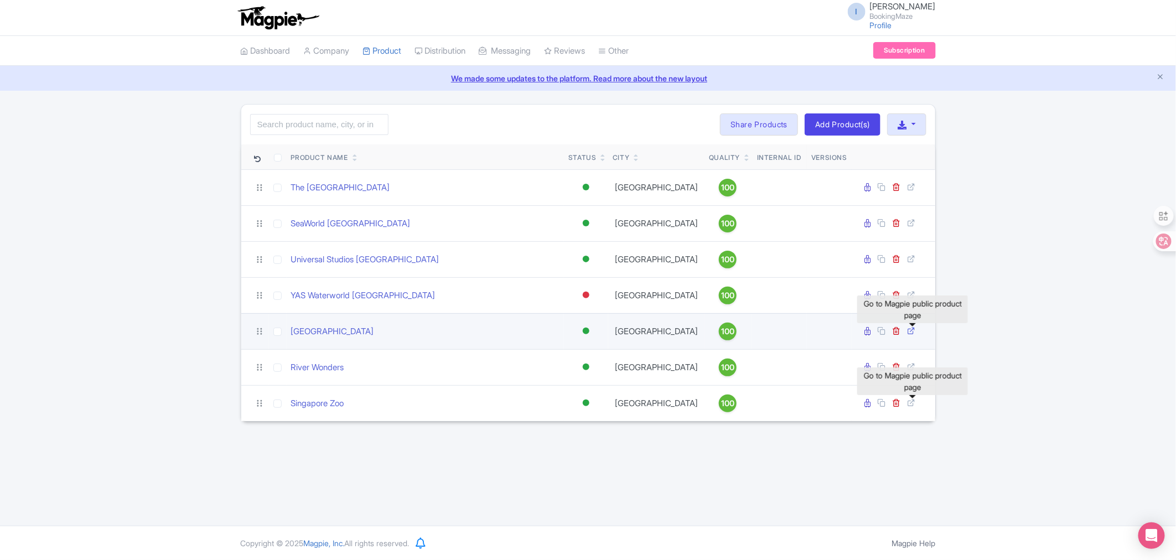
click at [912, 333] on icon at bounding box center [912, 331] width 8 height 8
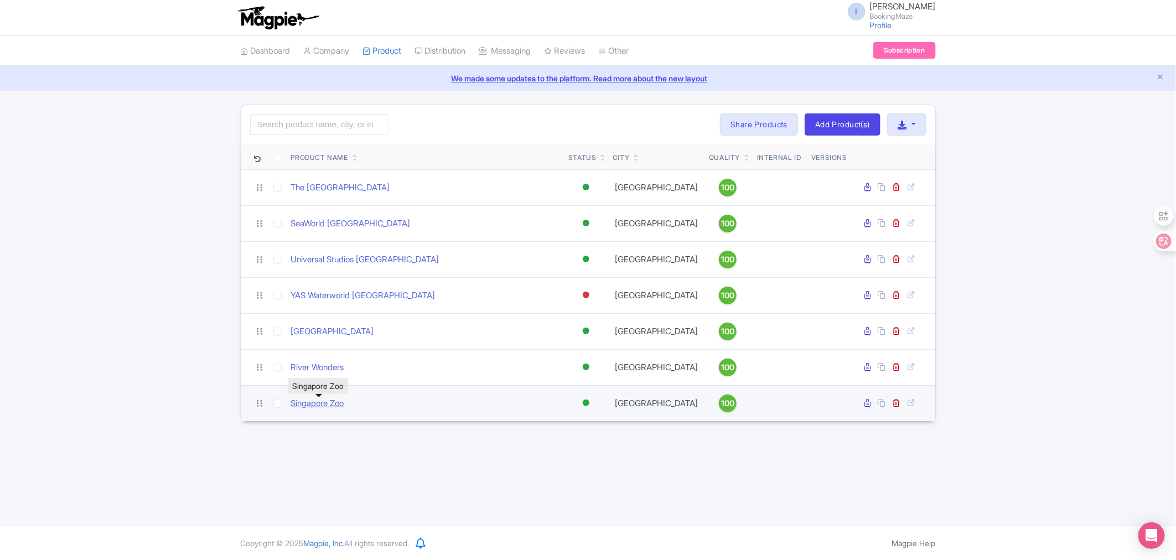
click at [299, 405] on link "Singapore Zoo" at bounding box center [317, 403] width 53 height 13
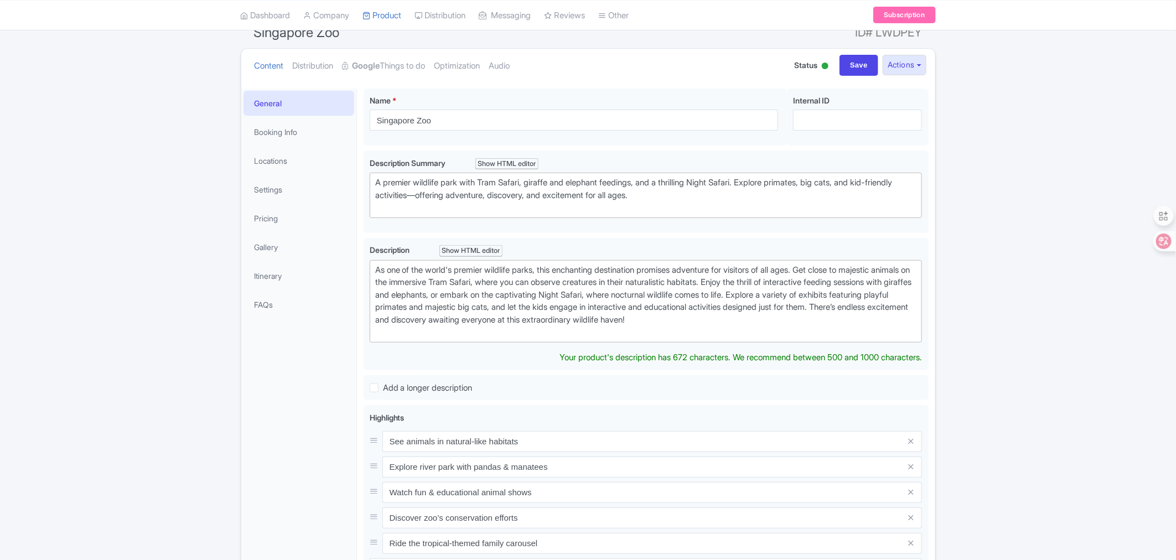
scroll to position [123, 0]
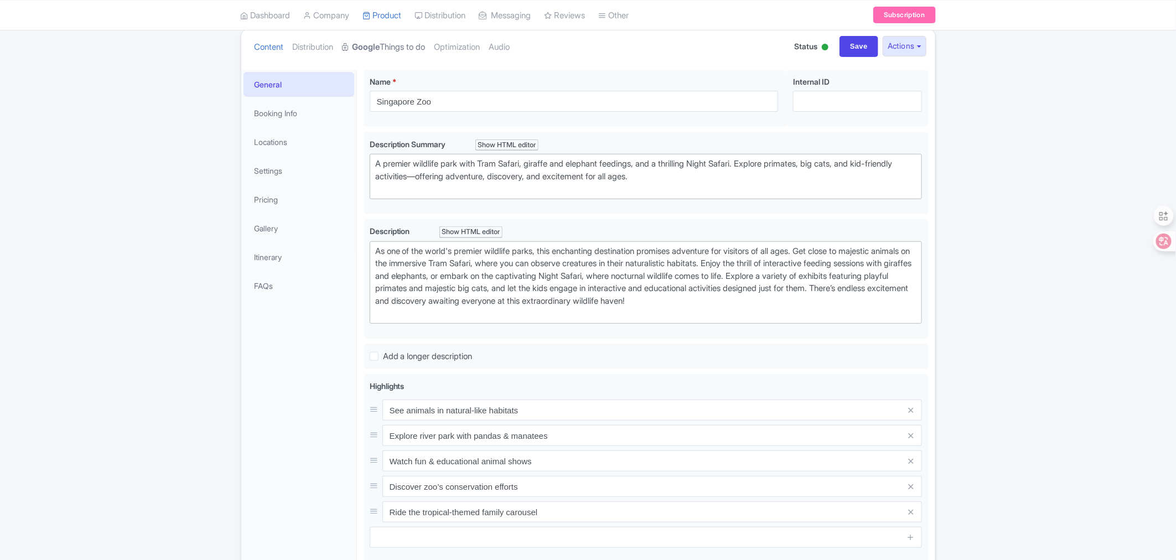
click at [395, 46] on link "Google Things to do" at bounding box center [384, 47] width 83 height 35
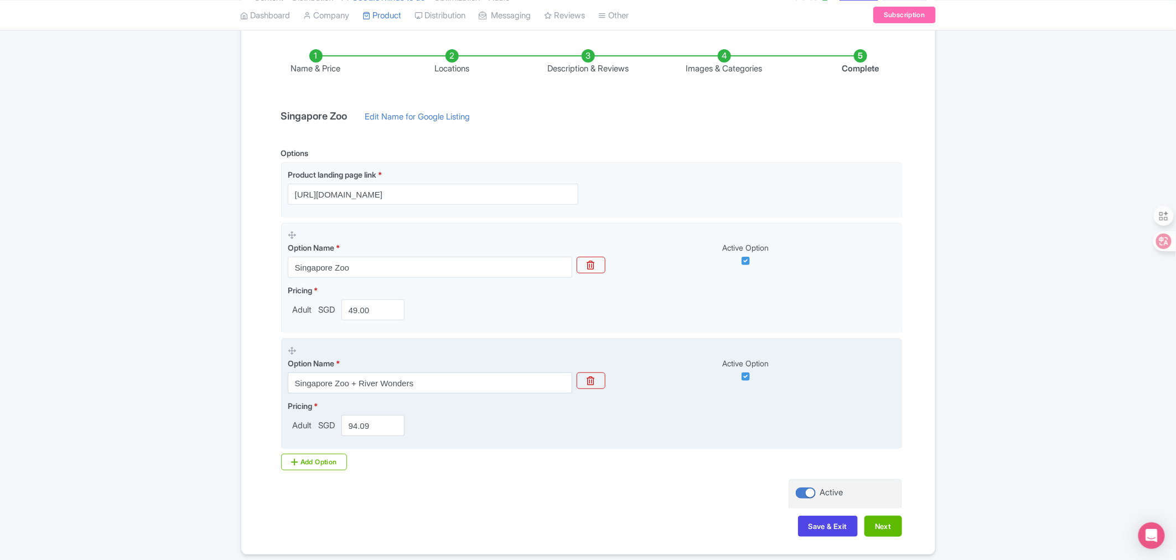
scroll to position [216, 0]
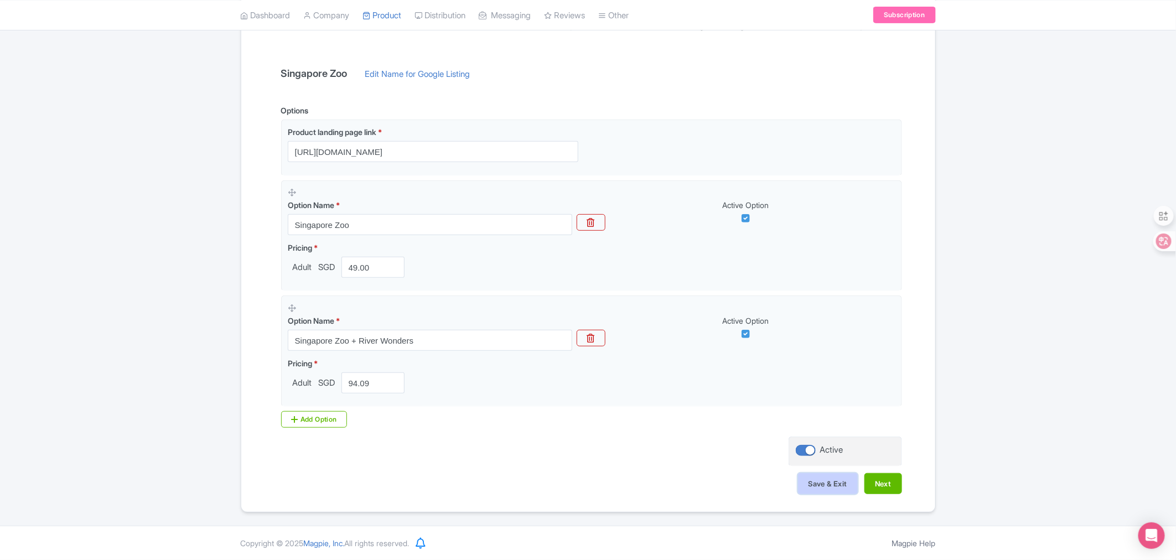
click at [838, 483] on button "Save & Exit" at bounding box center [828, 483] width 60 height 21
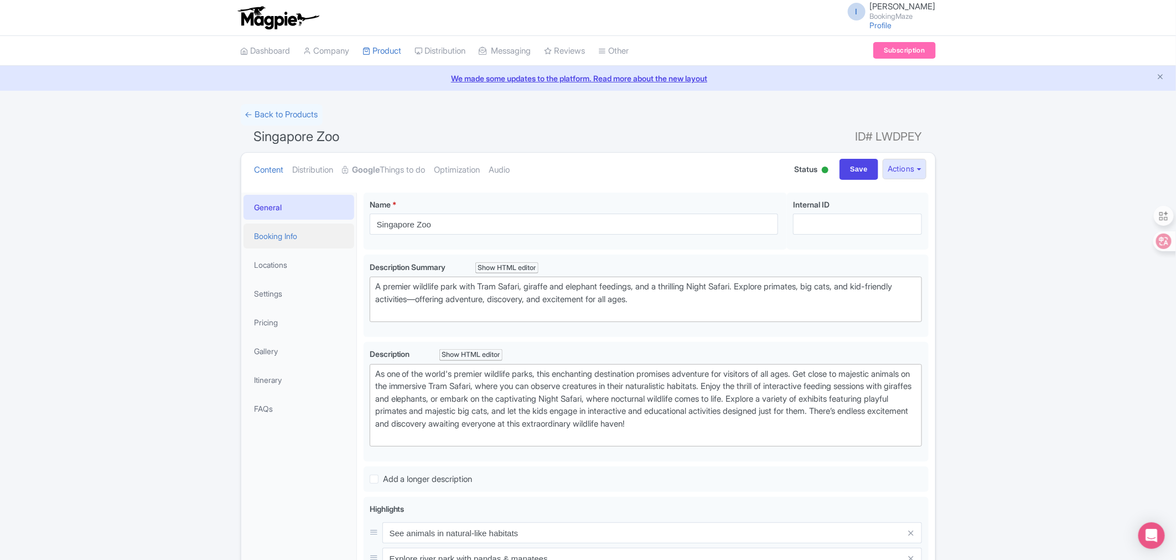
click at [317, 233] on link "Booking Info" at bounding box center [299, 236] width 111 height 25
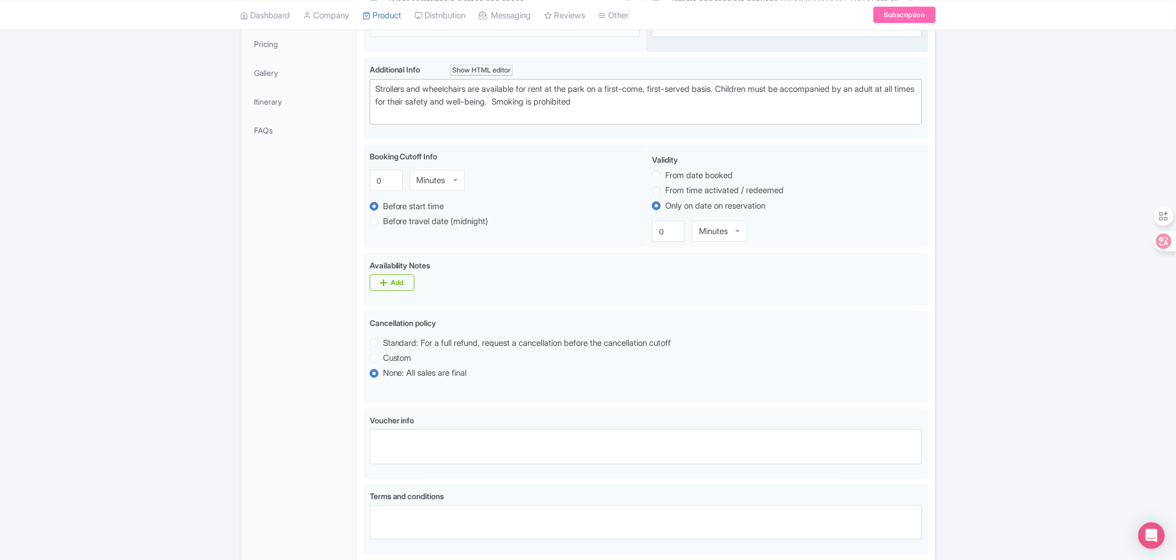
scroll to position [17, 0]
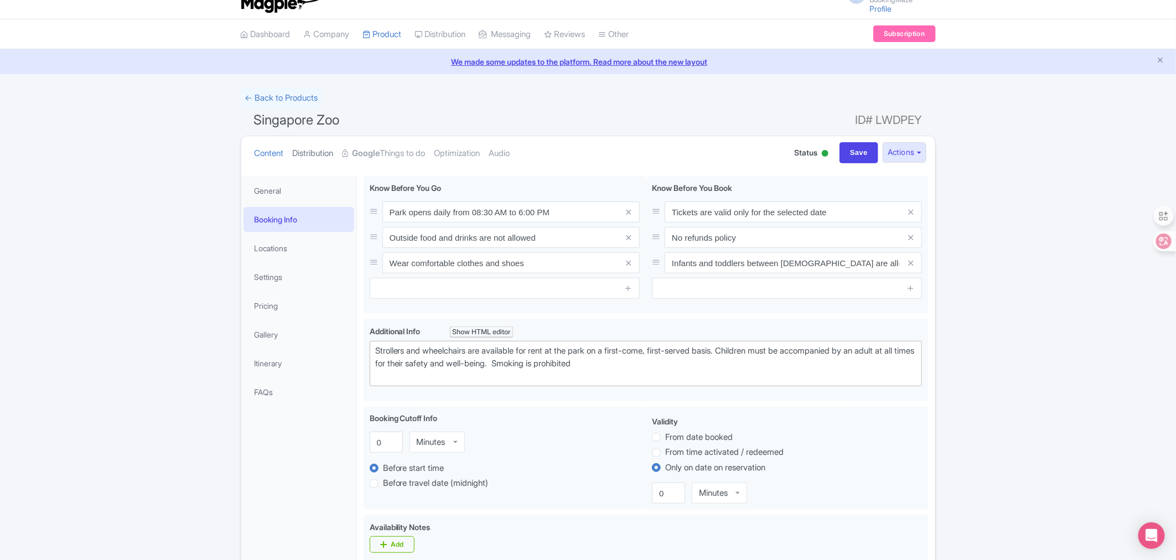
click at [319, 157] on link "Distribution" at bounding box center [313, 153] width 41 height 35
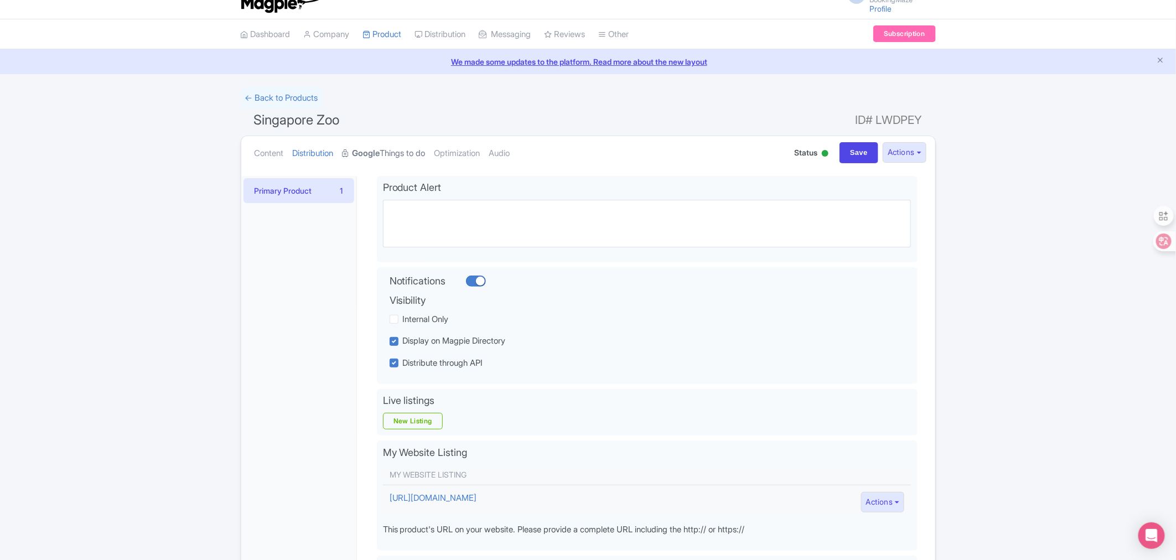
click at [380, 146] on link "Google Things to do" at bounding box center [384, 153] width 83 height 35
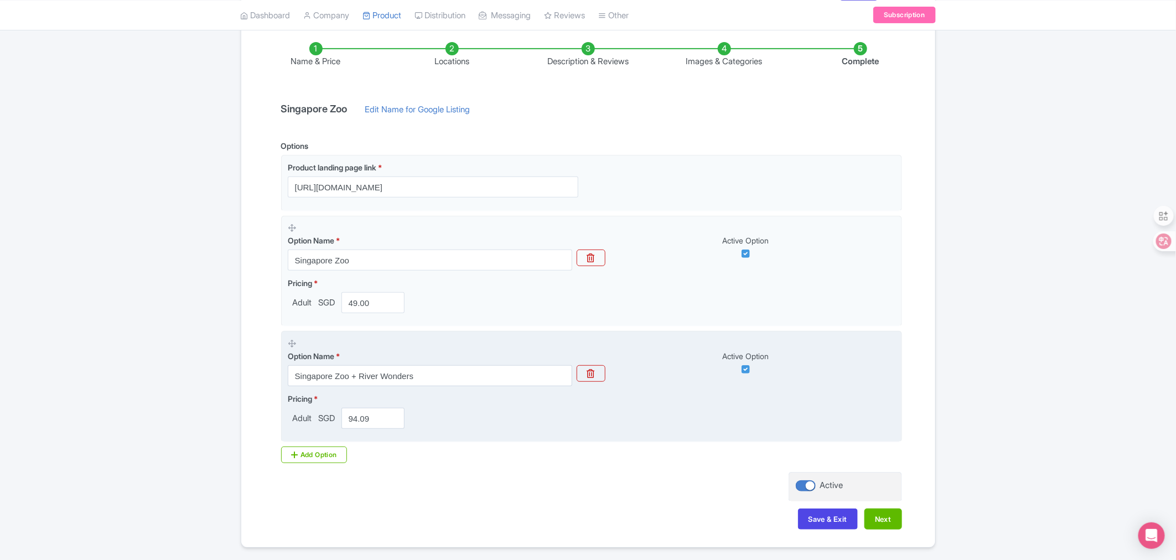
scroll to position [201, 0]
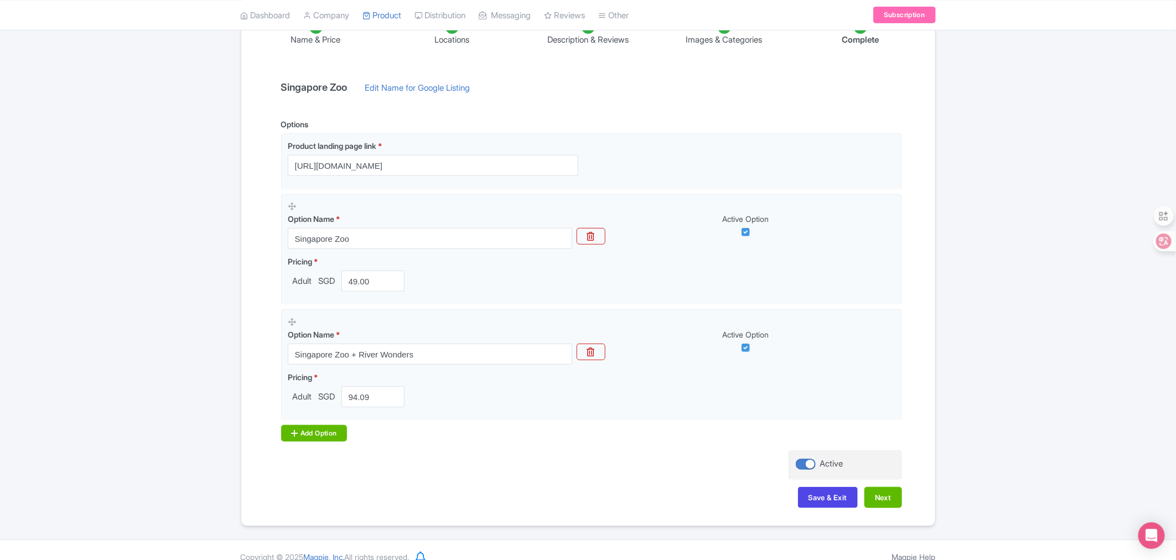
click at [320, 433] on div "Add Option" at bounding box center [314, 433] width 66 height 17
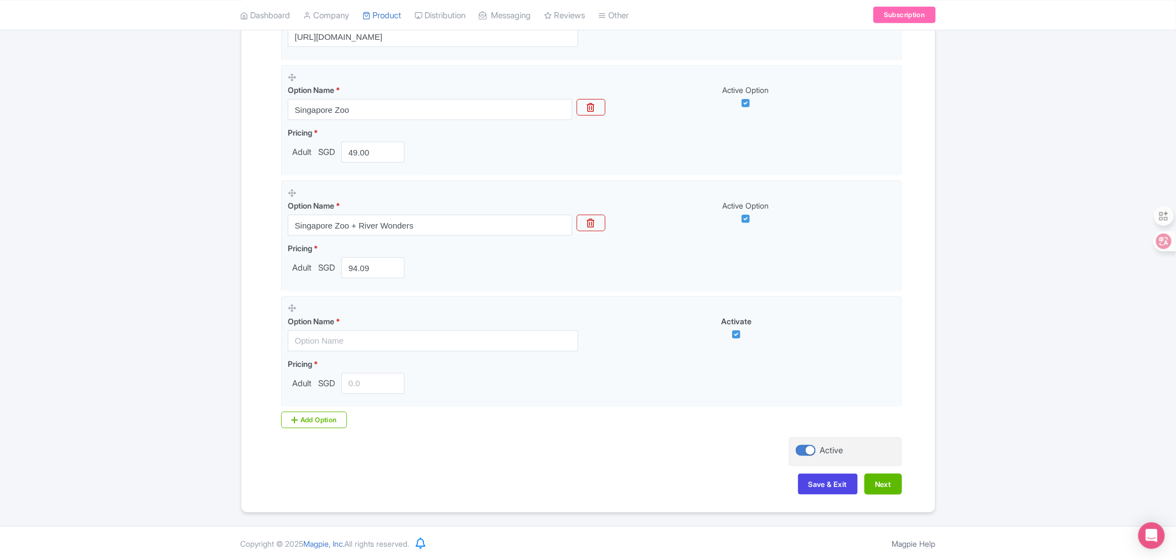
scroll to position [332, 0]
click at [825, 484] on button "Save & Exit" at bounding box center [828, 483] width 60 height 21
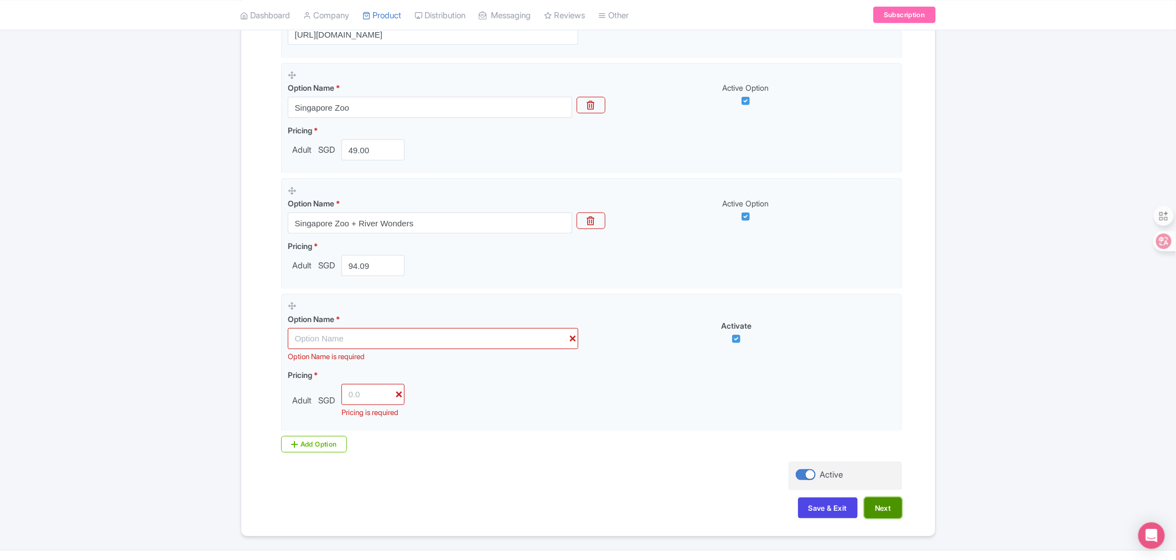
click at [883, 518] on button "Next" at bounding box center [884, 508] width 38 height 21
click at [886, 519] on button "Next" at bounding box center [884, 508] width 38 height 21
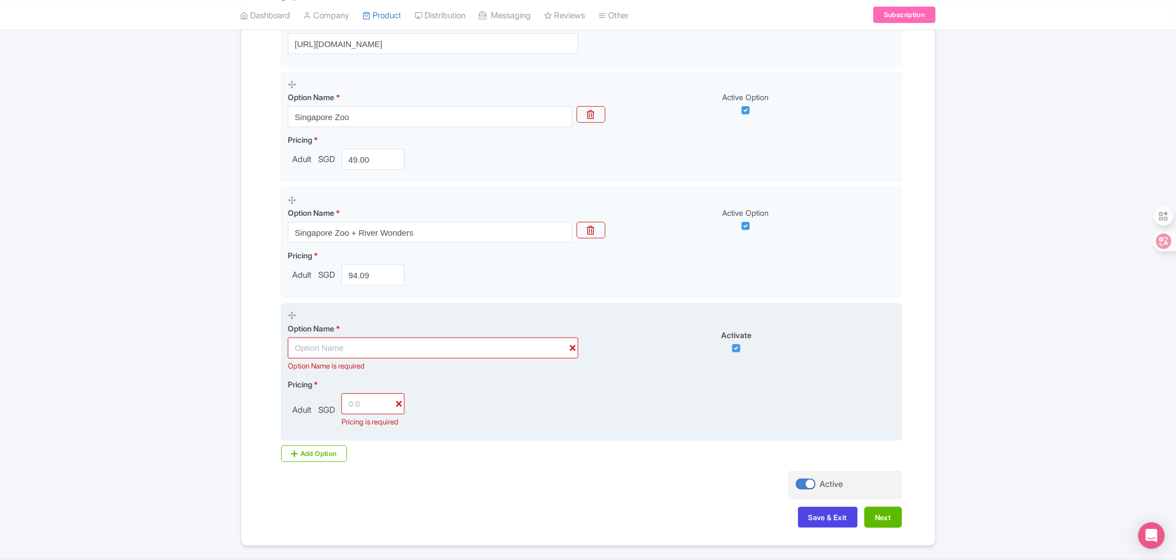
scroll to position [369, 0]
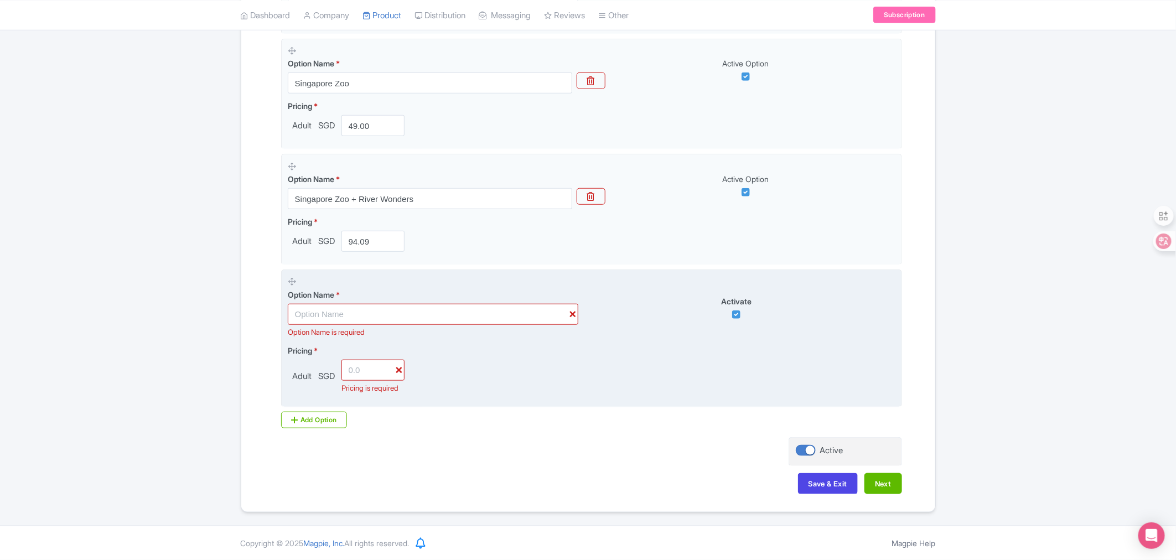
click at [291, 277] on icon at bounding box center [292, 281] width 8 height 8
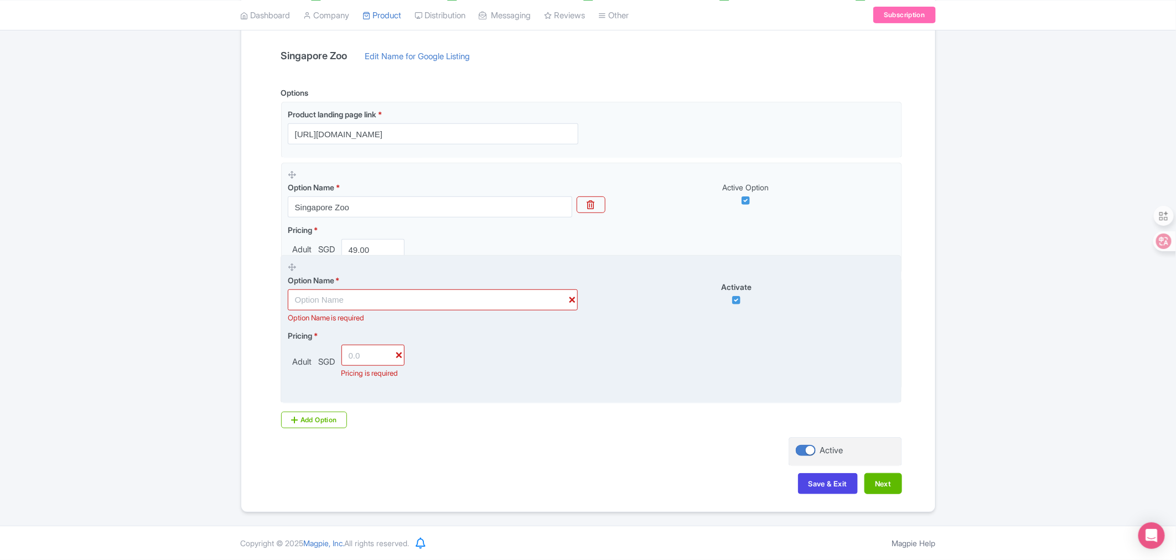
scroll to position [234, 0]
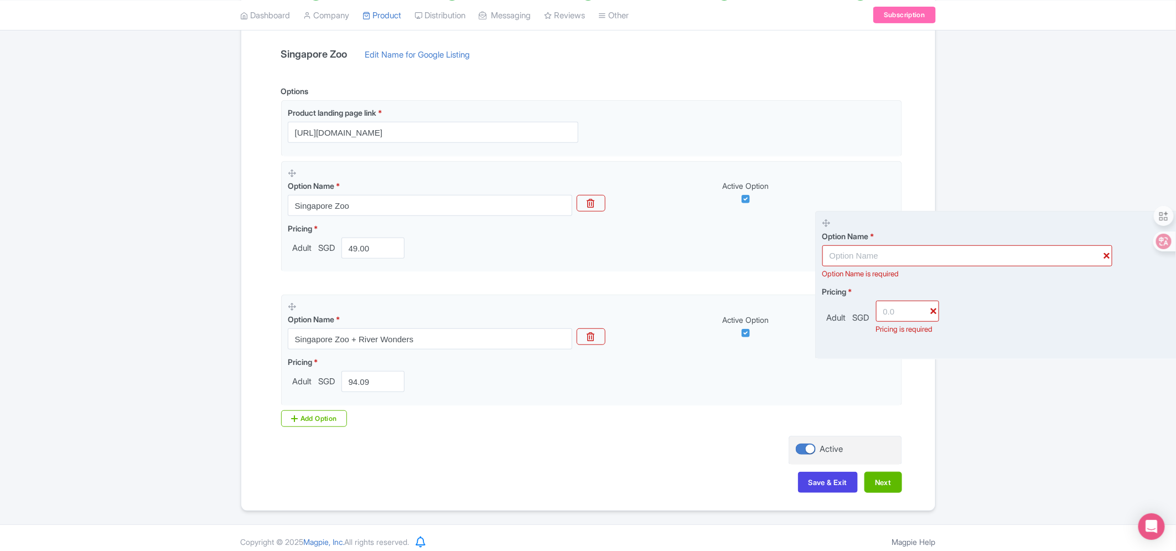
drag, startPoint x: 291, startPoint y: 272, endPoint x: 850, endPoint y: 224, distance: 561.0
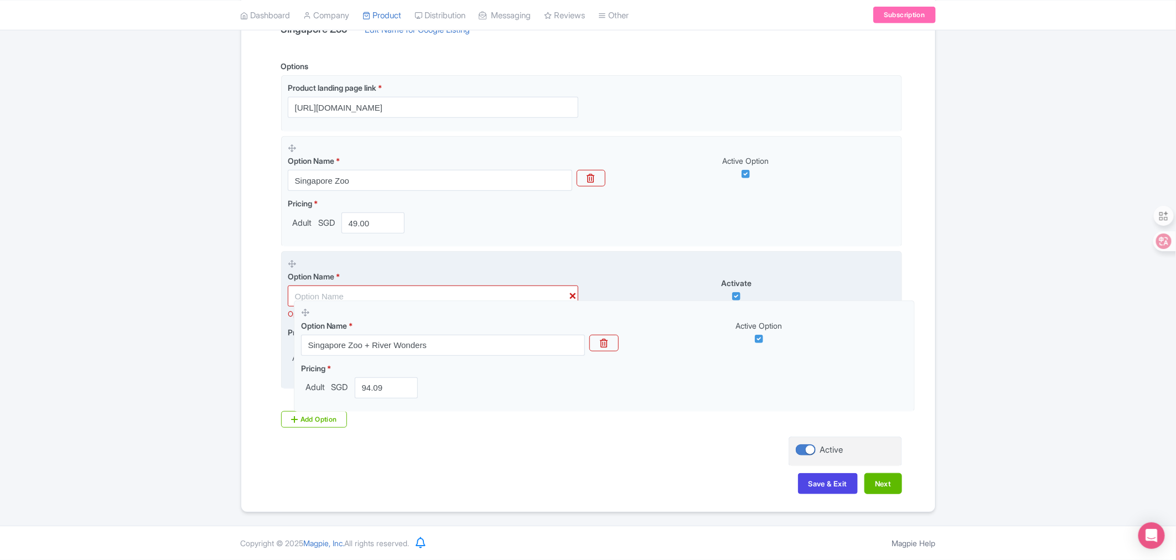
scroll to position [272, 0]
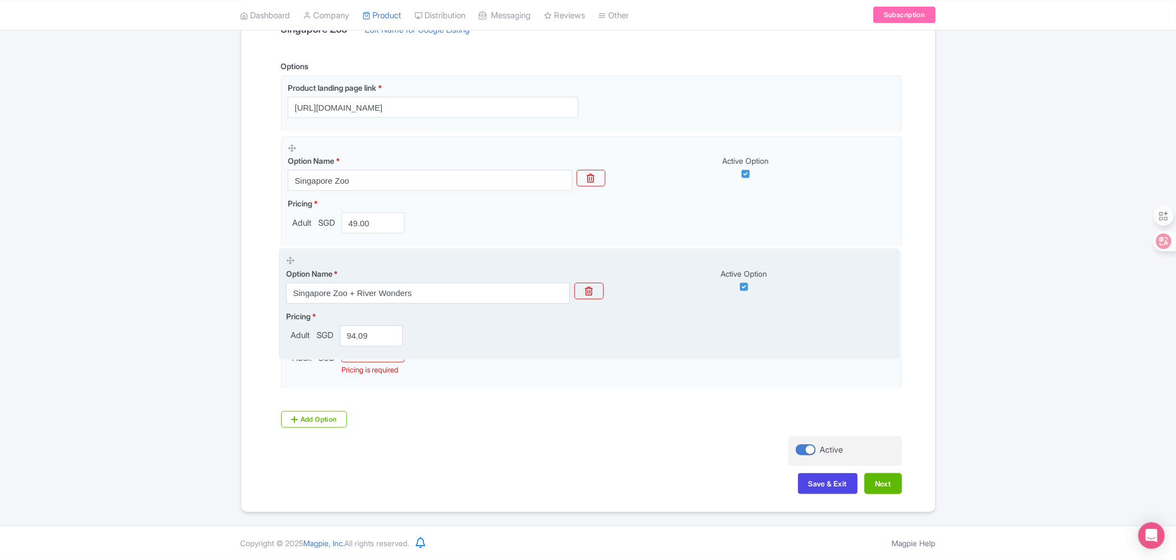
drag, startPoint x: 295, startPoint y: 319, endPoint x: 293, endPoint y: 247, distance: 71.4
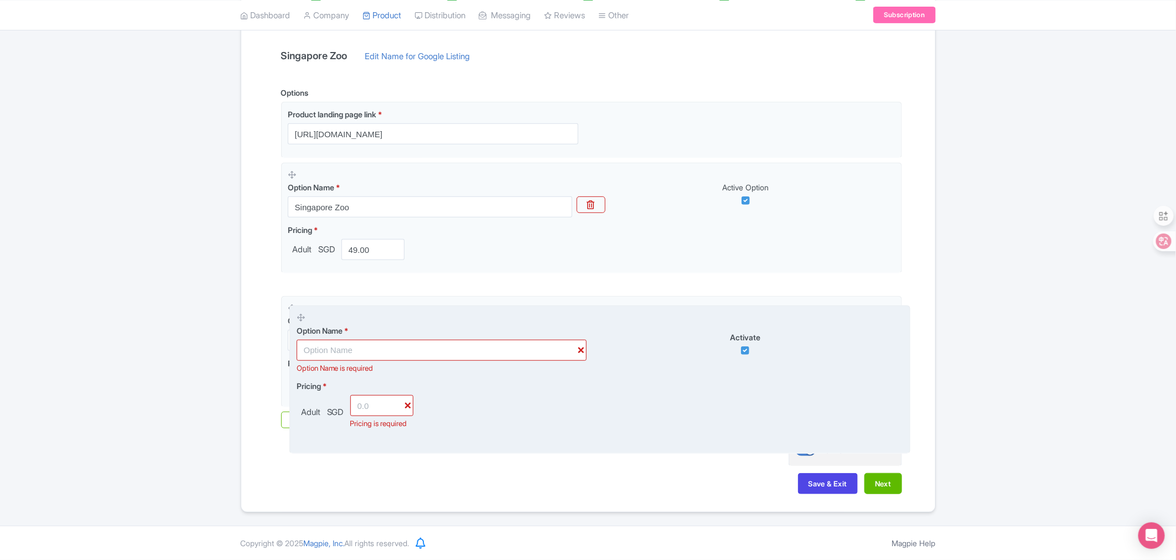
scroll to position [234, 0]
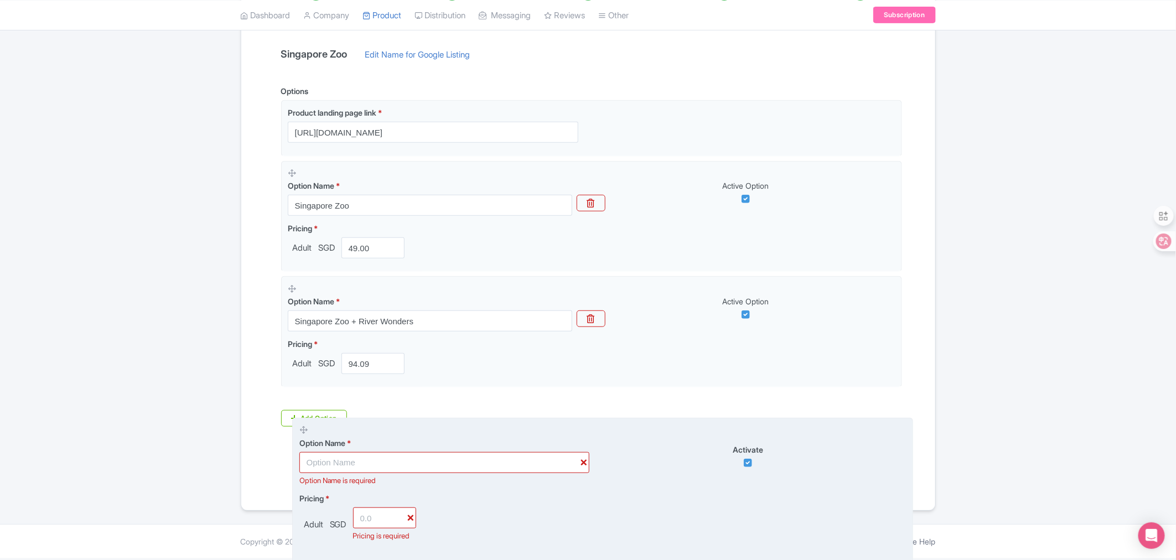
drag, startPoint x: 294, startPoint y: 253, endPoint x: 306, endPoint y: 430, distance: 177.5
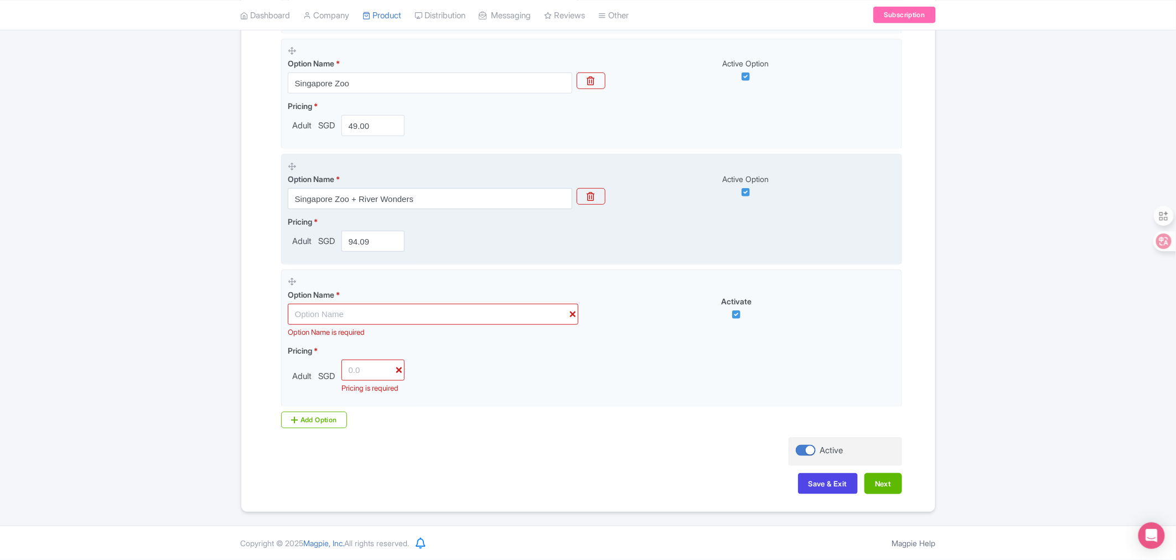
scroll to position [369, 0]
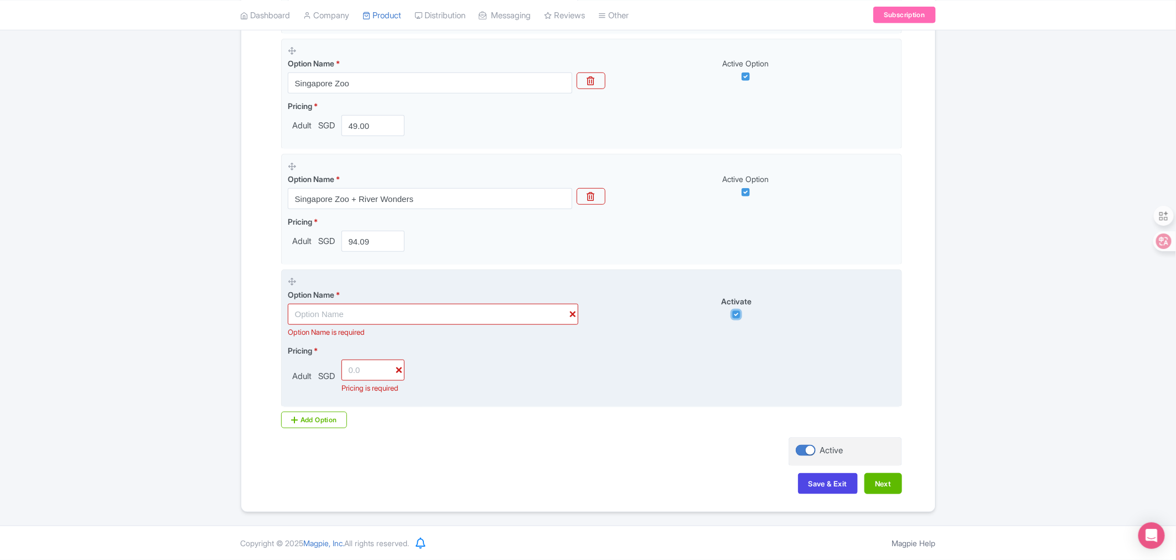
click at [734, 310] on input "checkbox" at bounding box center [736, 314] width 8 height 8
checkbox input "false"
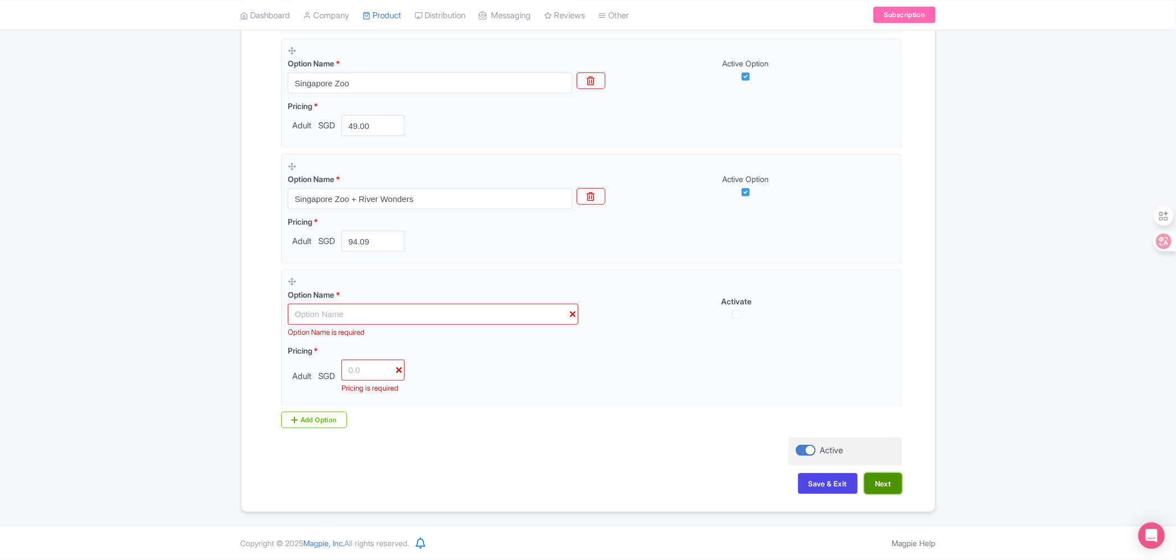
click at [889, 488] on button "Next" at bounding box center [884, 483] width 38 height 21
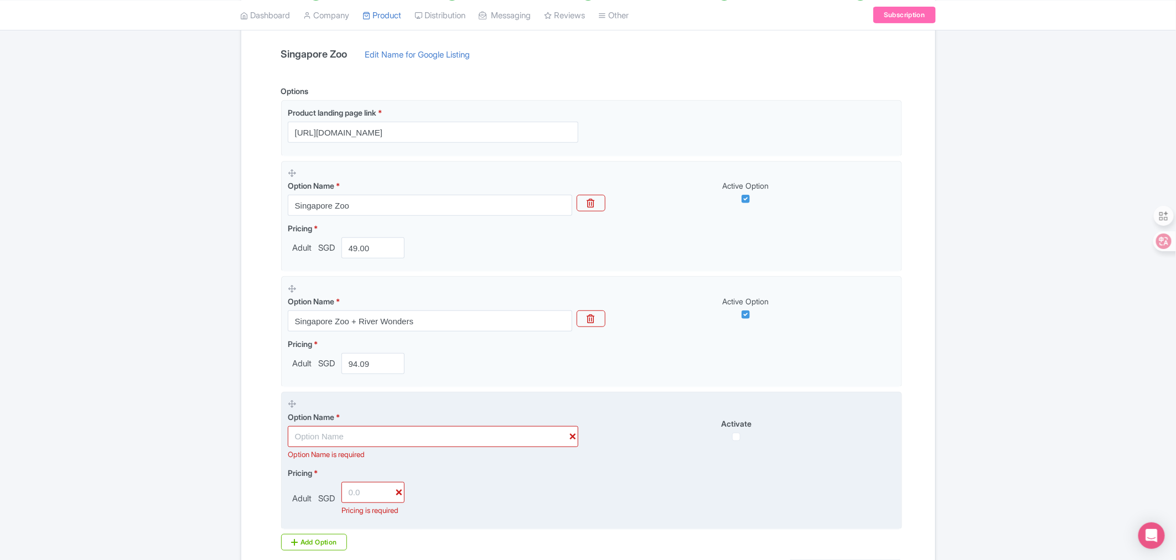
scroll to position [61, 0]
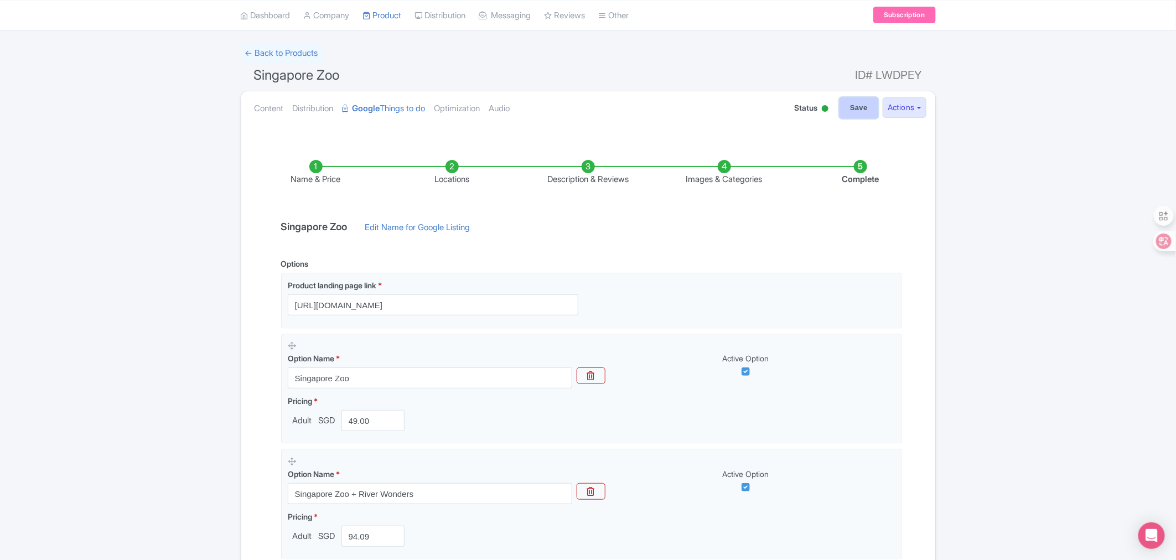
click at [842, 112] on input "Save" at bounding box center [859, 107] width 39 height 21
type input "Saving..."
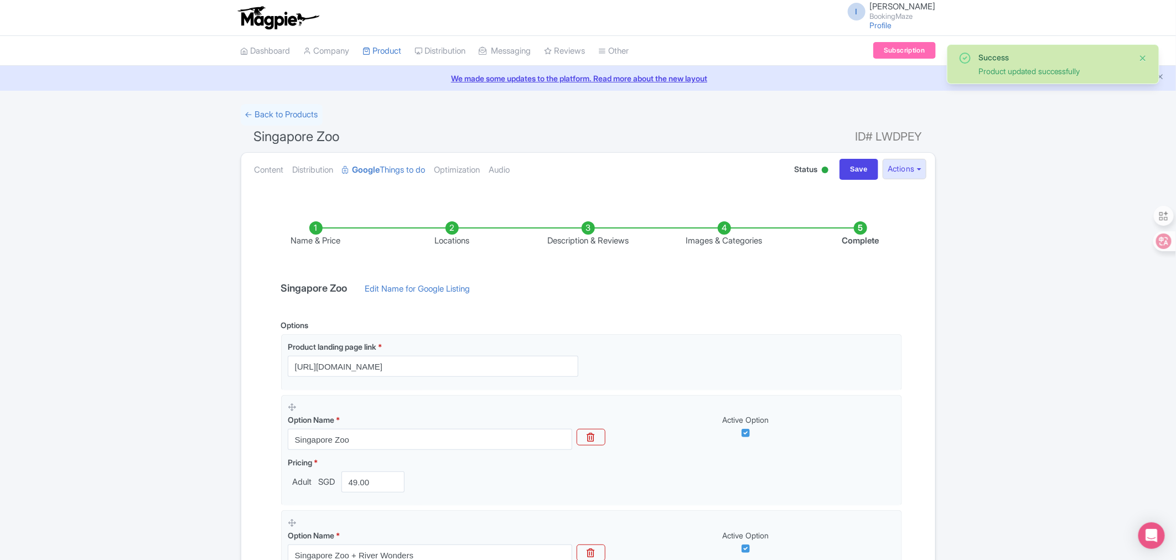
click at [1143, 58] on button "Close" at bounding box center [1143, 57] width 9 height 13
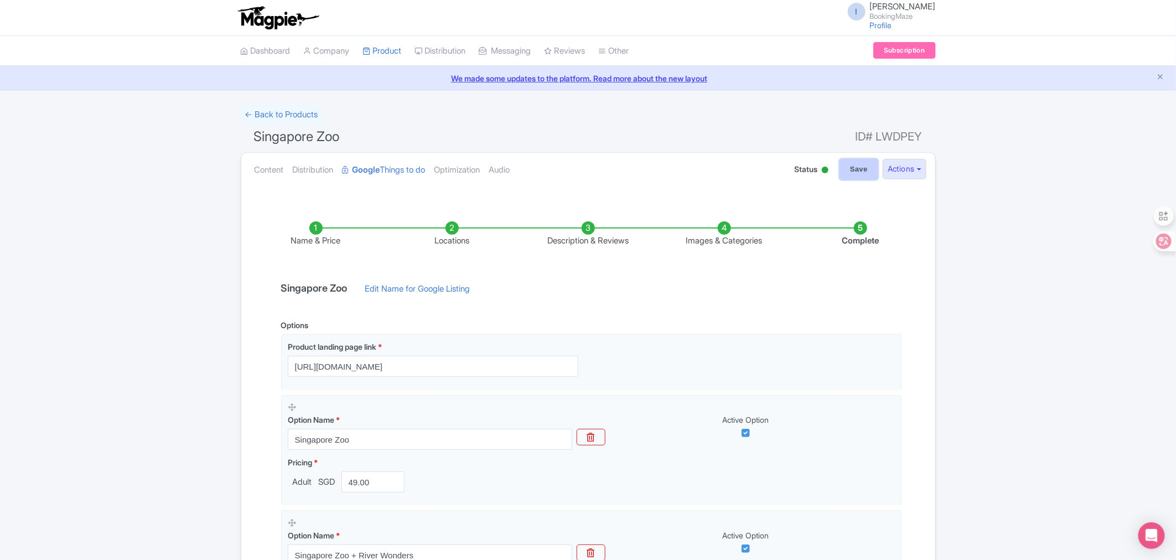
click at [858, 173] on input "Save" at bounding box center [859, 169] width 39 height 21
type input "Saving..."
click at [918, 166] on button "Actions" at bounding box center [905, 169] width 44 height 20
click at [385, 75] on link "My Products" at bounding box center [416, 78] width 105 height 17
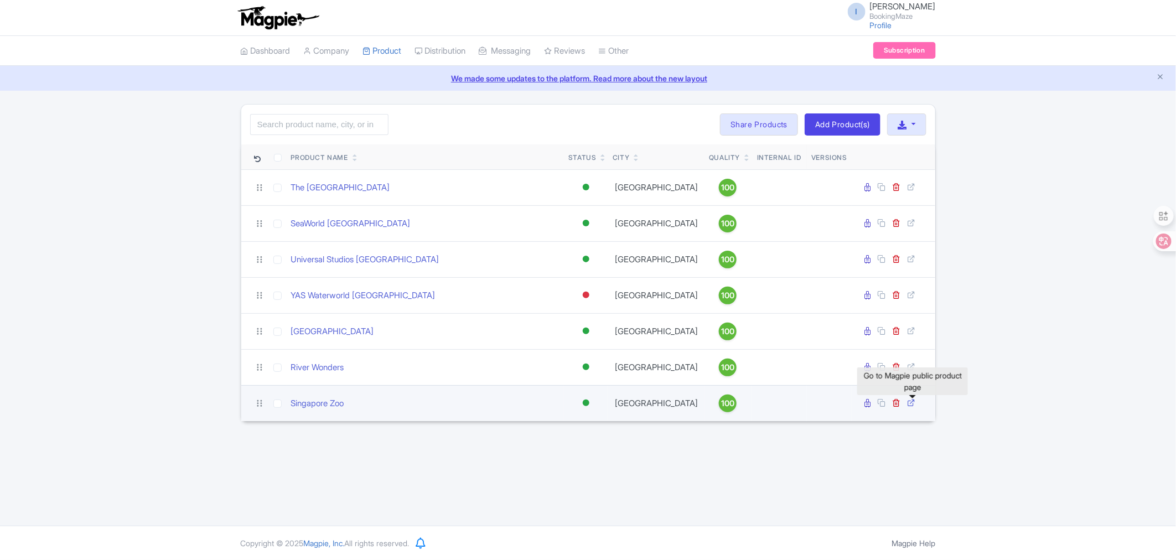
click at [909, 405] on icon at bounding box center [912, 402] width 8 height 8
click at [334, 404] on link "Singapore Zoo" at bounding box center [317, 403] width 53 height 13
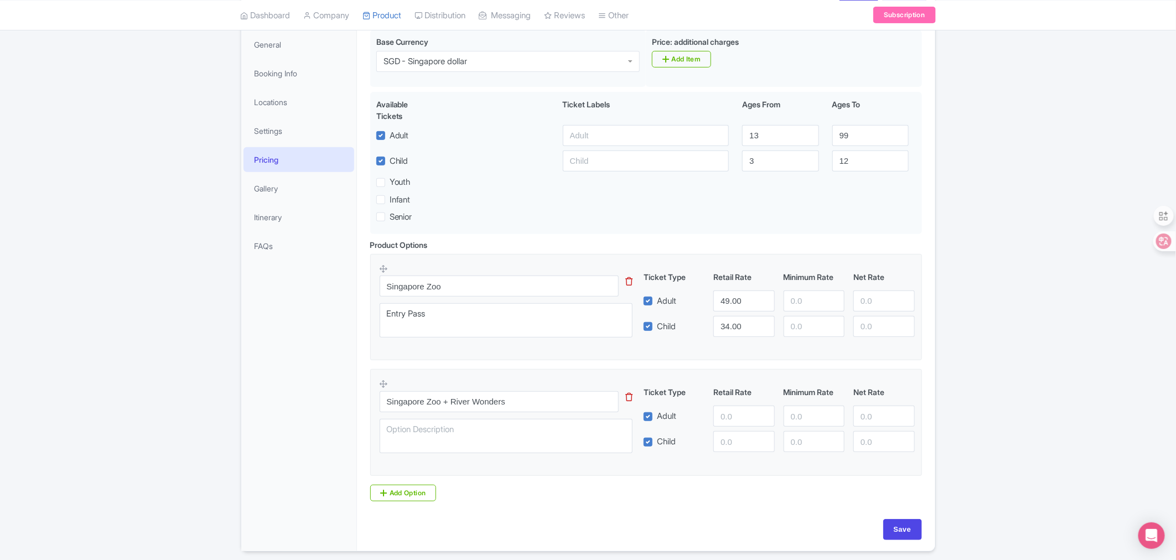
scroll to position [184, 0]
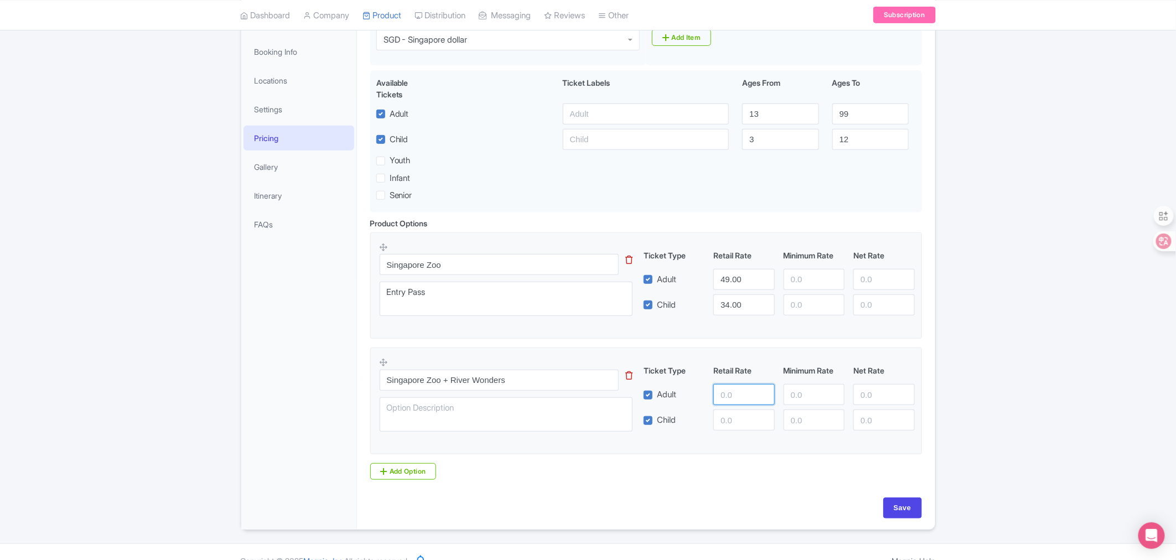
click at [743, 395] on input "number" at bounding box center [743, 394] width 61 height 21
drag, startPoint x: 735, startPoint y: 398, endPoint x: 711, endPoint y: 392, distance: 25.2
click at [711, 393] on div "269" at bounding box center [744, 394] width 70 height 21
click at [739, 394] on input "269" at bounding box center [743, 394] width 61 height 21
type input "2"
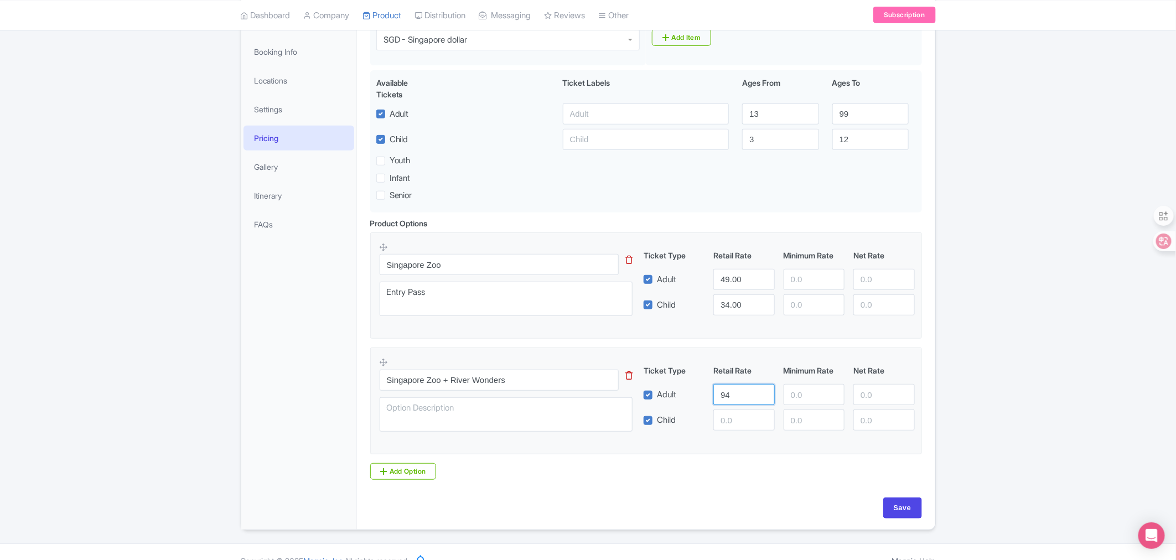
click at [738, 399] on input "94" at bounding box center [743, 394] width 61 height 21
type input "94.09"
click at [739, 421] on input "number" at bounding box center [743, 420] width 61 height 21
paste input "67.16"
type input "67.16"
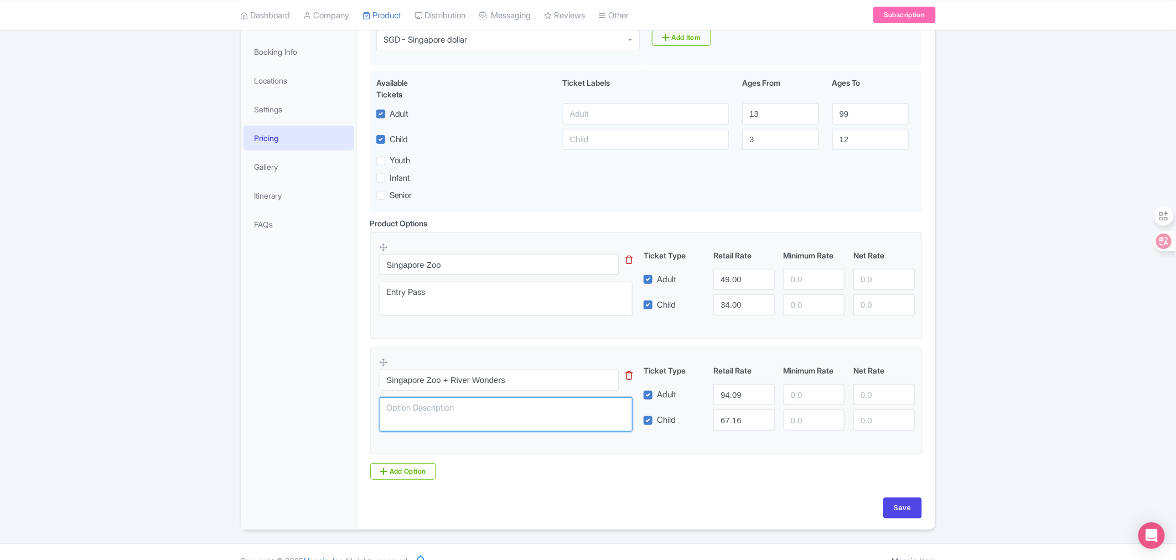
click at [464, 415] on textarea at bounding box center [506, 414] width 253 height 34
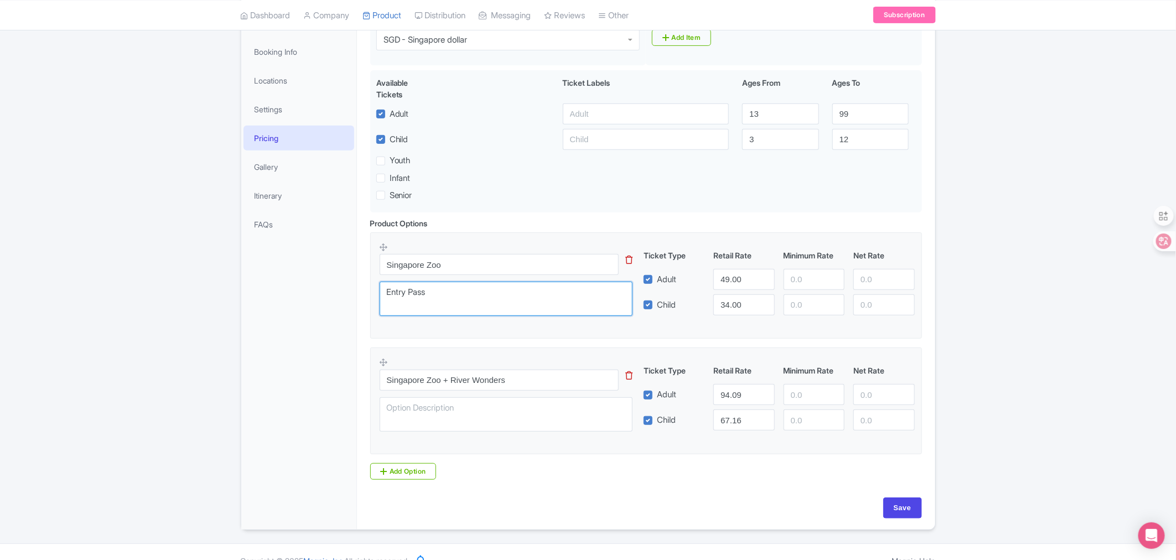
click at [423, 297] on textarea "Entry Pass" at bounding box center [506, 299] width 253 height 34
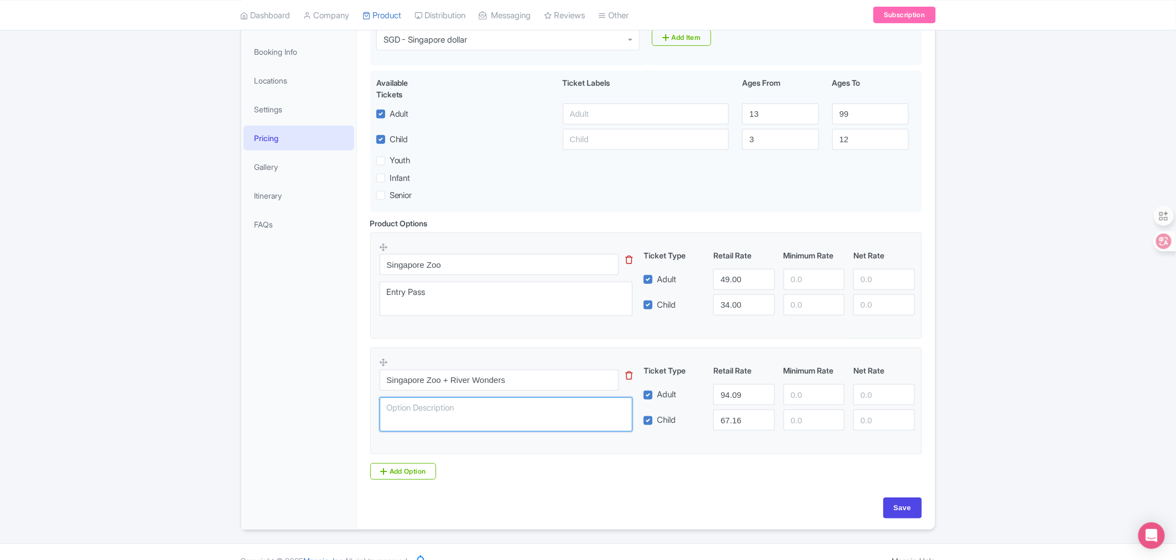
click at [455, 416] on textarea at bounding box center [506, 414] width 253 height 34
paste textarea "Entry Pass"
type textarea "Entry Pass"
click at [909, 514] on input "Save" at bounding box center [902, 508] width 39 height 21
type input "Saving..."
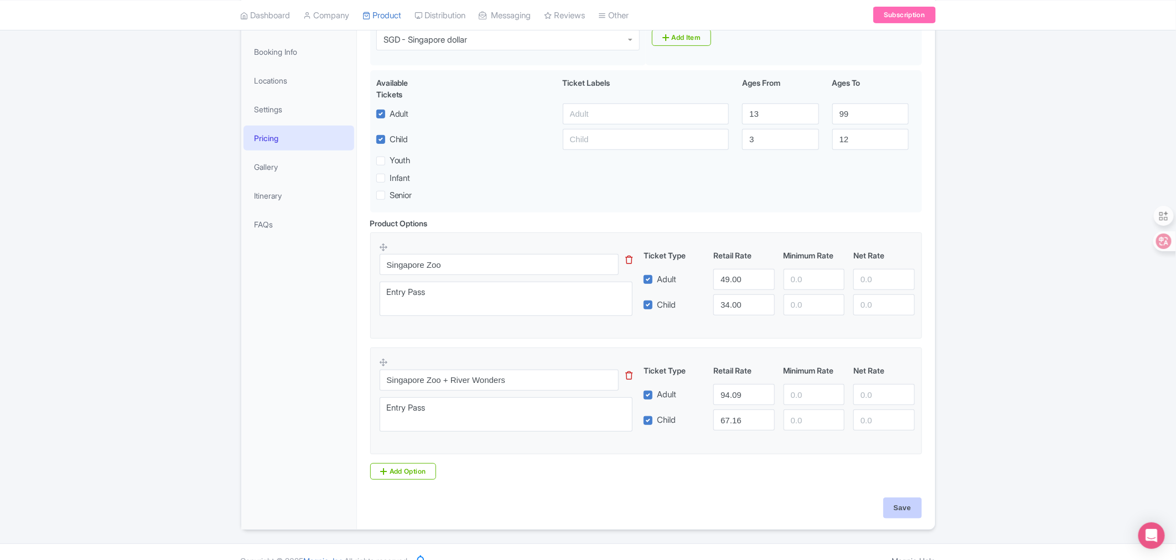
type input "Saving..."
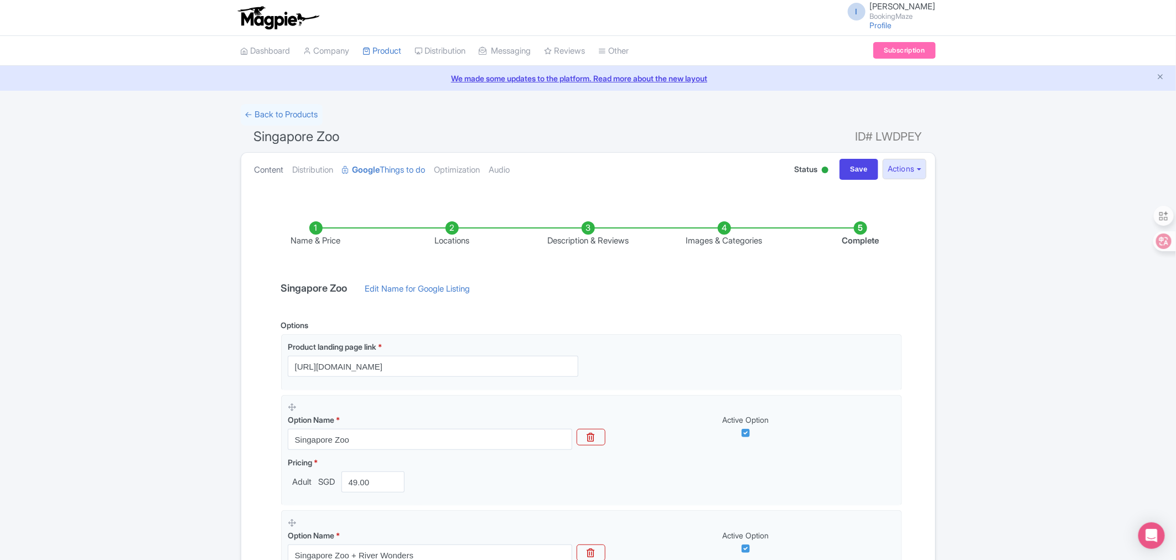
click at [273, 169] on link "Content" at bounding box center [269, 170] width 29 height 35
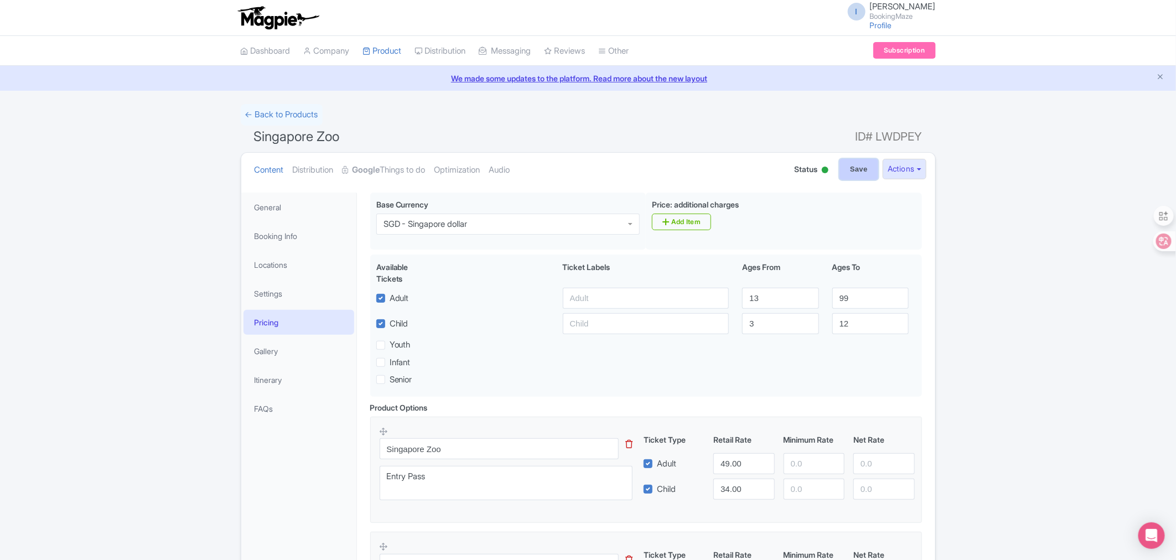
click at [851, 176] on input "Save" at bounding box center [859, 169] width 39 height 21
type input "Saving..."
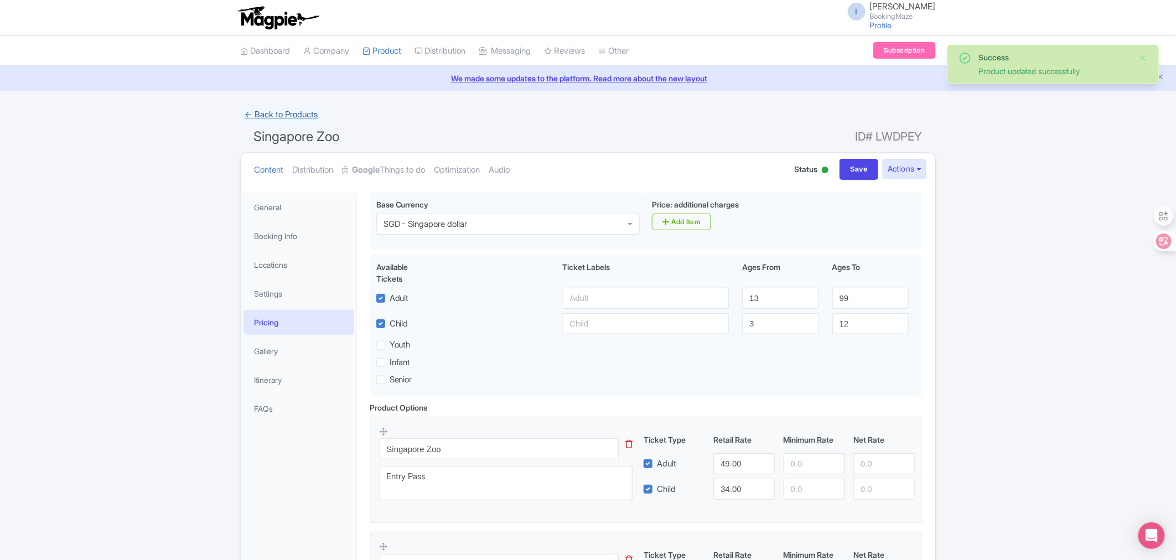
click at [290, 114] on link "← Back to Products" at bounding box center [282, 115] width 82 height 22
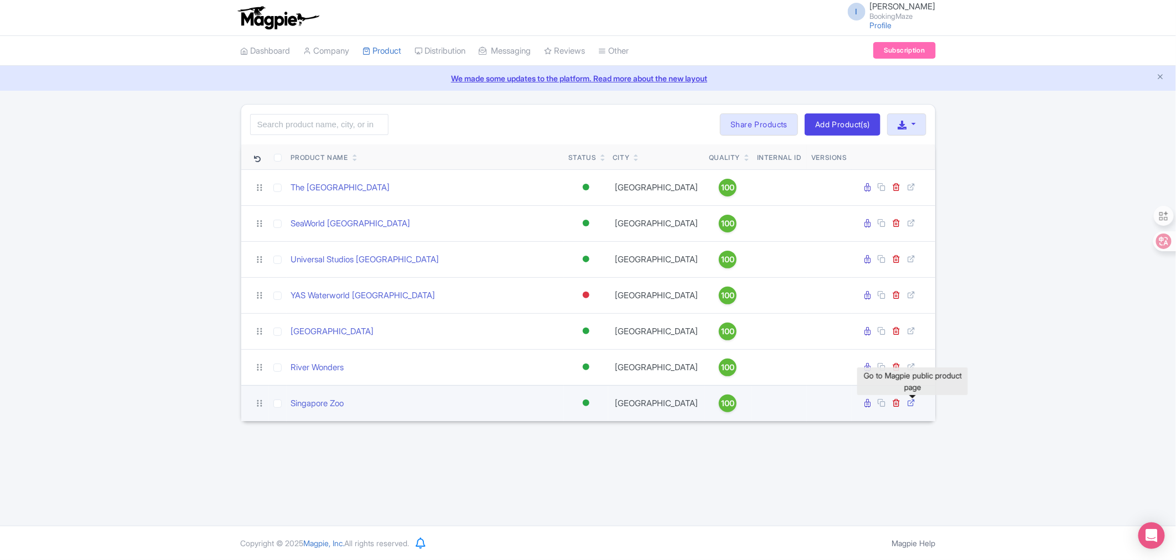
click at [915, 401] on icon at bounding box center [912, 402] width 8 height 8
